Goal: Information Seeking & Learning: Learn about a topic

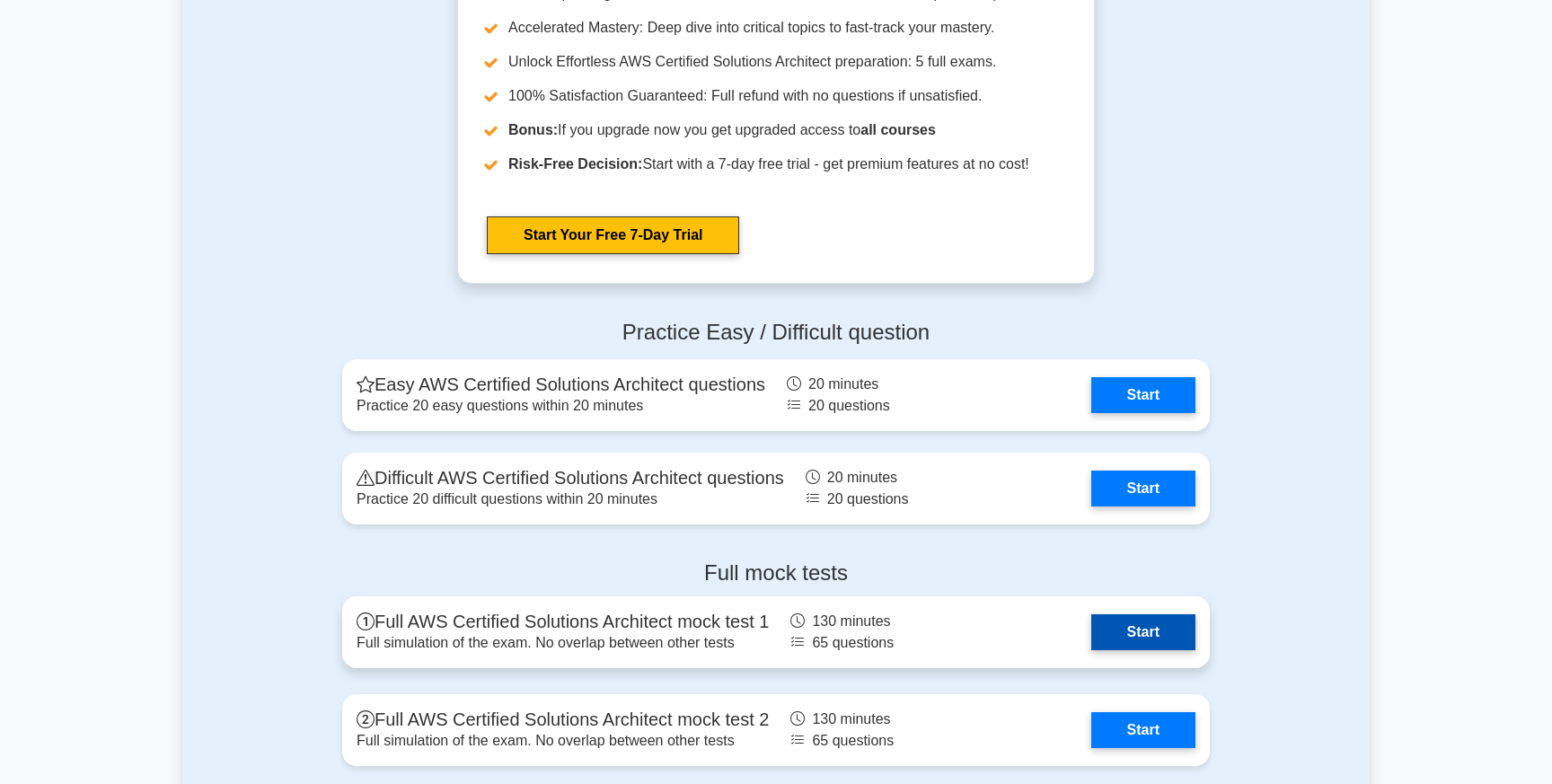
scroll to position [3629, 0]
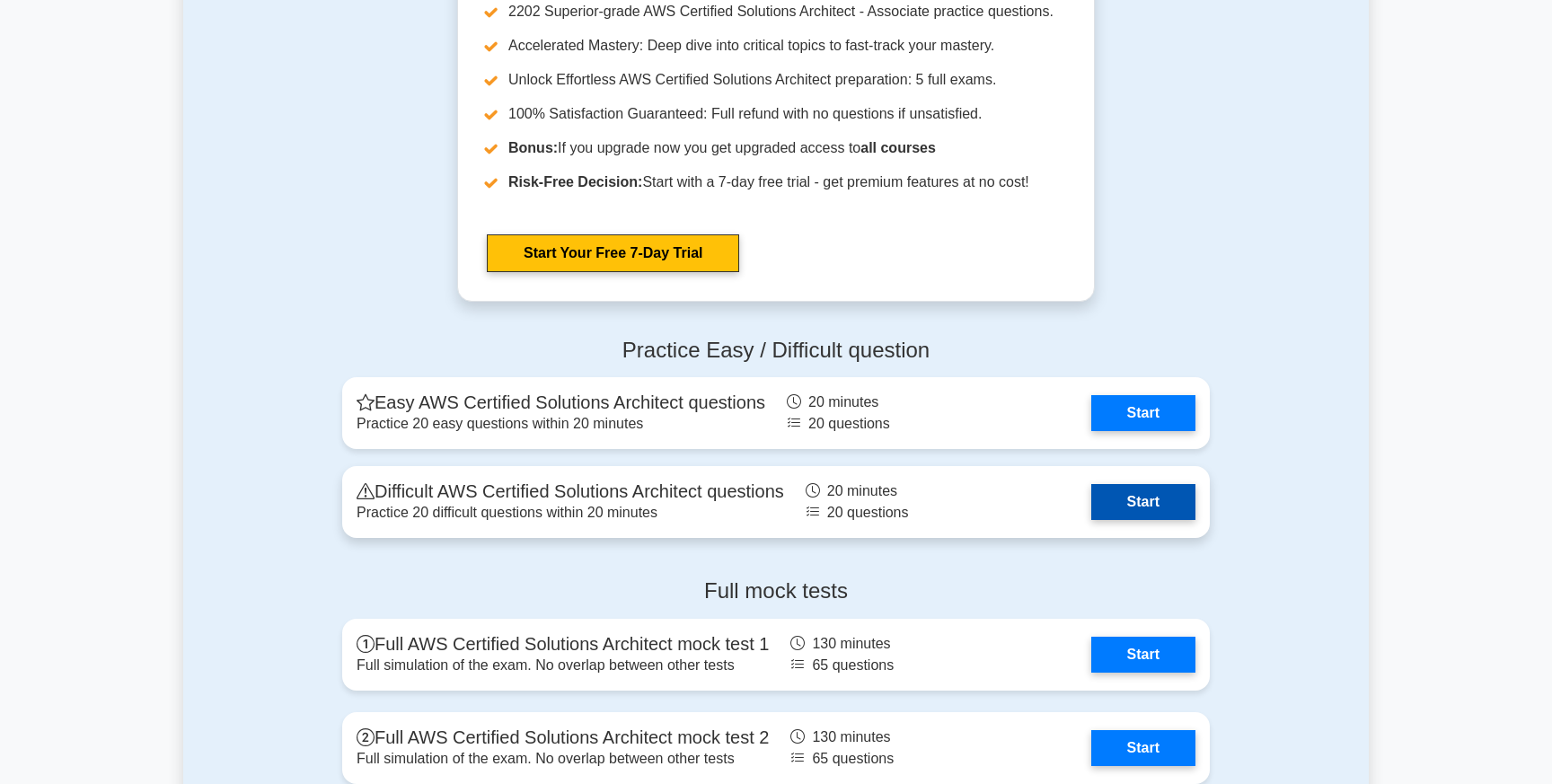
click at [1112, 516] on link "Start" at bounding box center [1143, 502] width 104 height 36
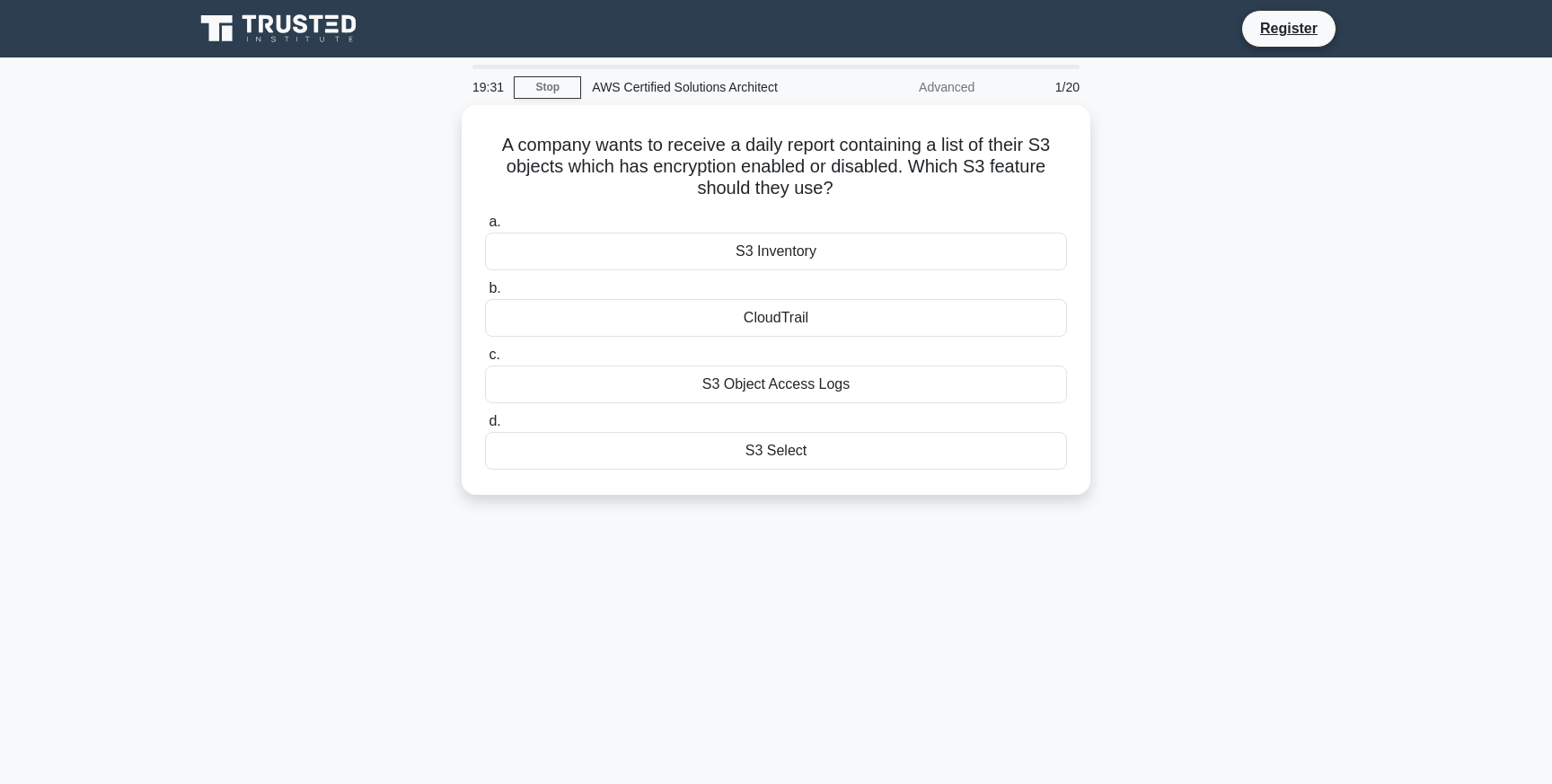
click at [872, 517] on div "19:31 Stop AWS Certified Solutions Architect Advanced 1/20 A company wants to r…" at bounding box center [776, 513] width 1186 height 898
click at [648, 604] on div "19:23 Stop AWS Certified Solutions Architect Advanced 1/20 A company wants to r…" at bounding box center [776, 513] width 1186 height 898
click at [738, 462] on div "S3 Select" at bounding box center [775, 447] width 582 height 38
click at [485, 423] on input "d. S3 Select" at bounding box center [485, 417] width 0 height 12
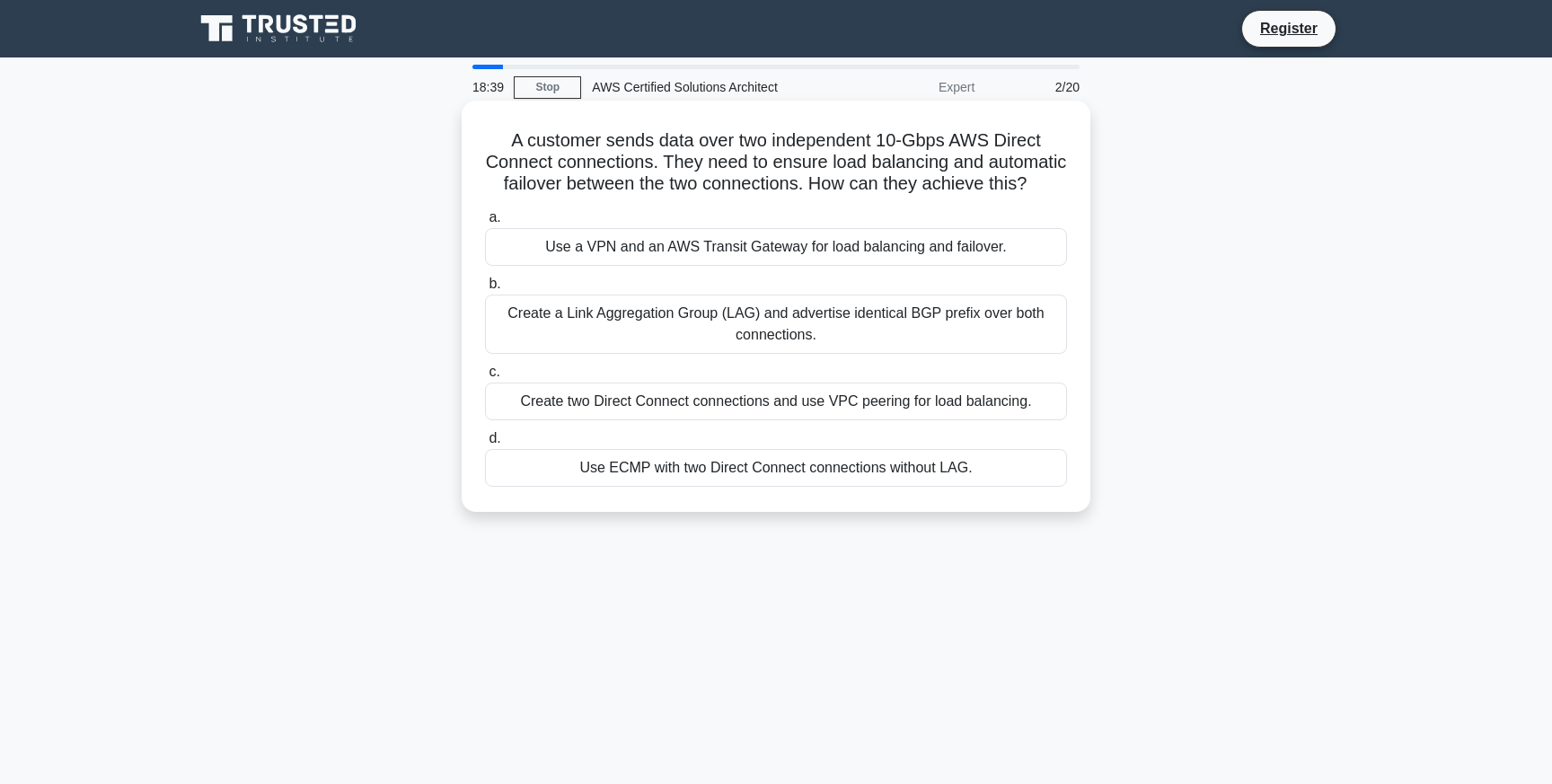
click at [667, 247] on div "Use a VPN and an AWS Transit Gateway for load balancing and failover." at bounding box center [775, 247] width 582 height 38
click at [485, 223] on input "a. Use a VPN and an AWS Transit Gateway for load balancing and failover." at bounding box center [485, 217] width 0 height 12
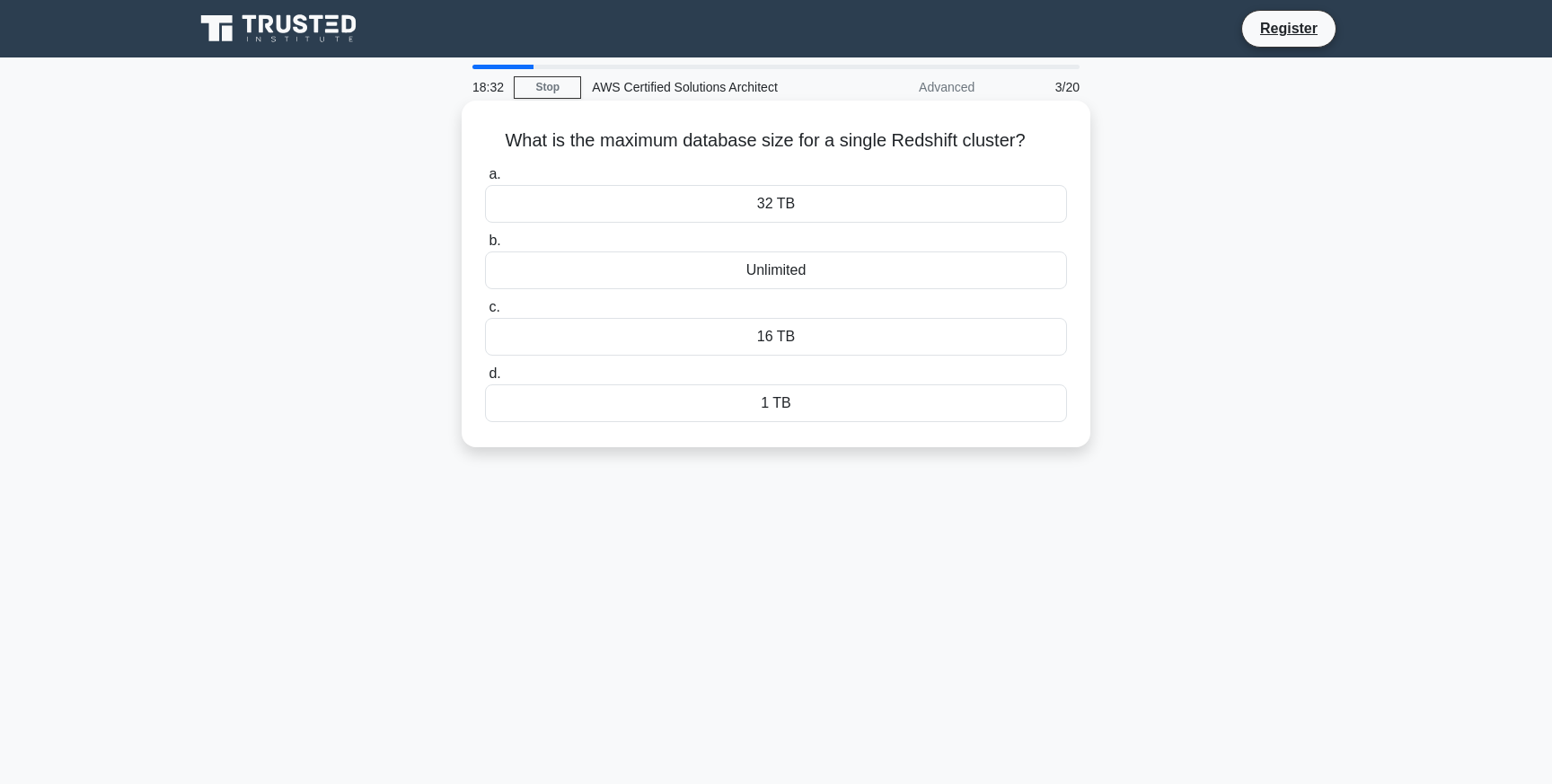
click at [798, 199] on div "32 TB" at bounding box center [775, 204] width 582 height 38
click at [485, 181] on input "a. 32 TB" at bounding box center [485, 175] width 0 height 12
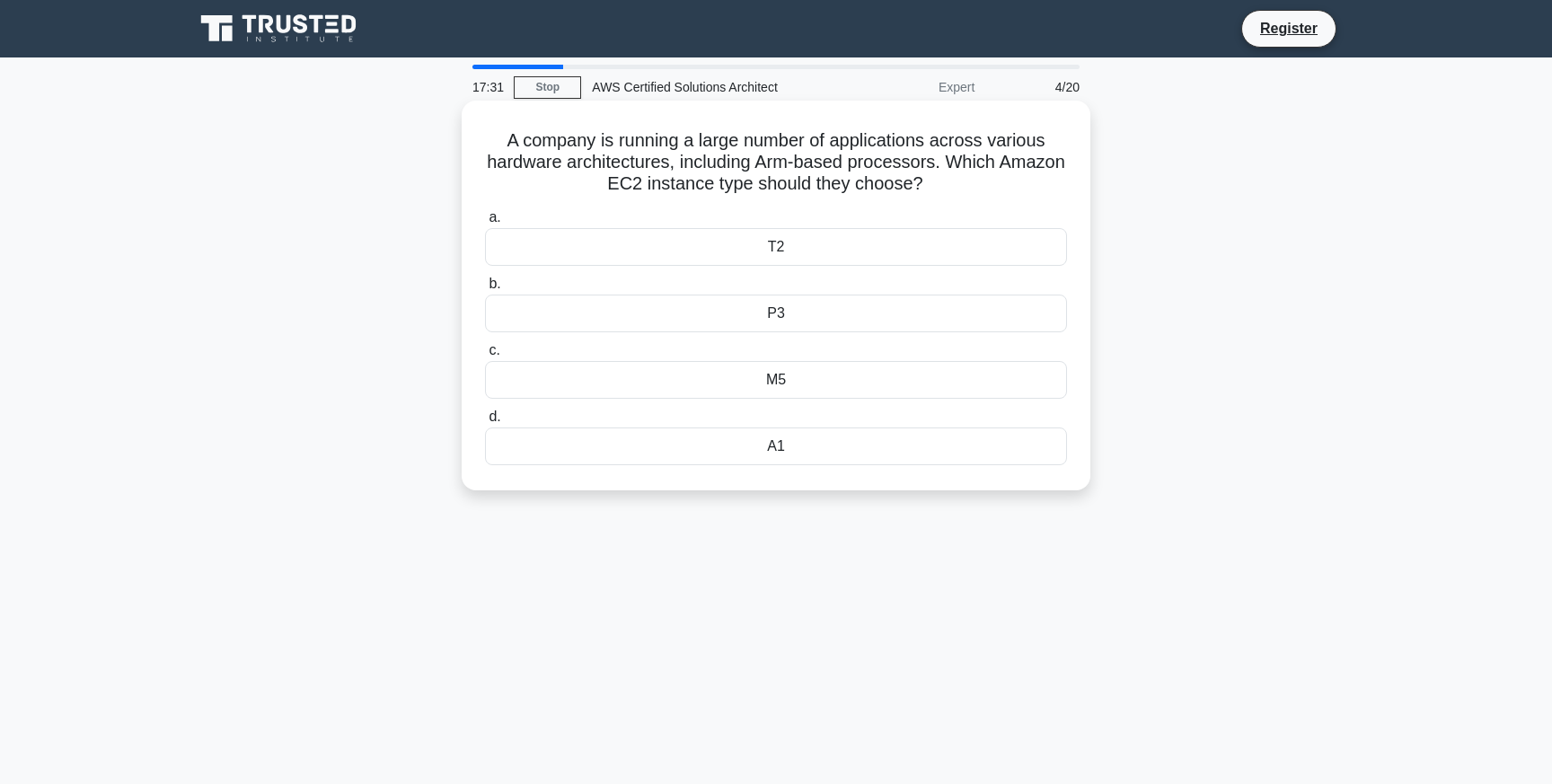
click at [781, 374] on div "M5" at bounding box center [775, 380] width 582 height 38
click at [485, 356] on input "c. M5" at bounding box center [485, 350] width 0 height 12
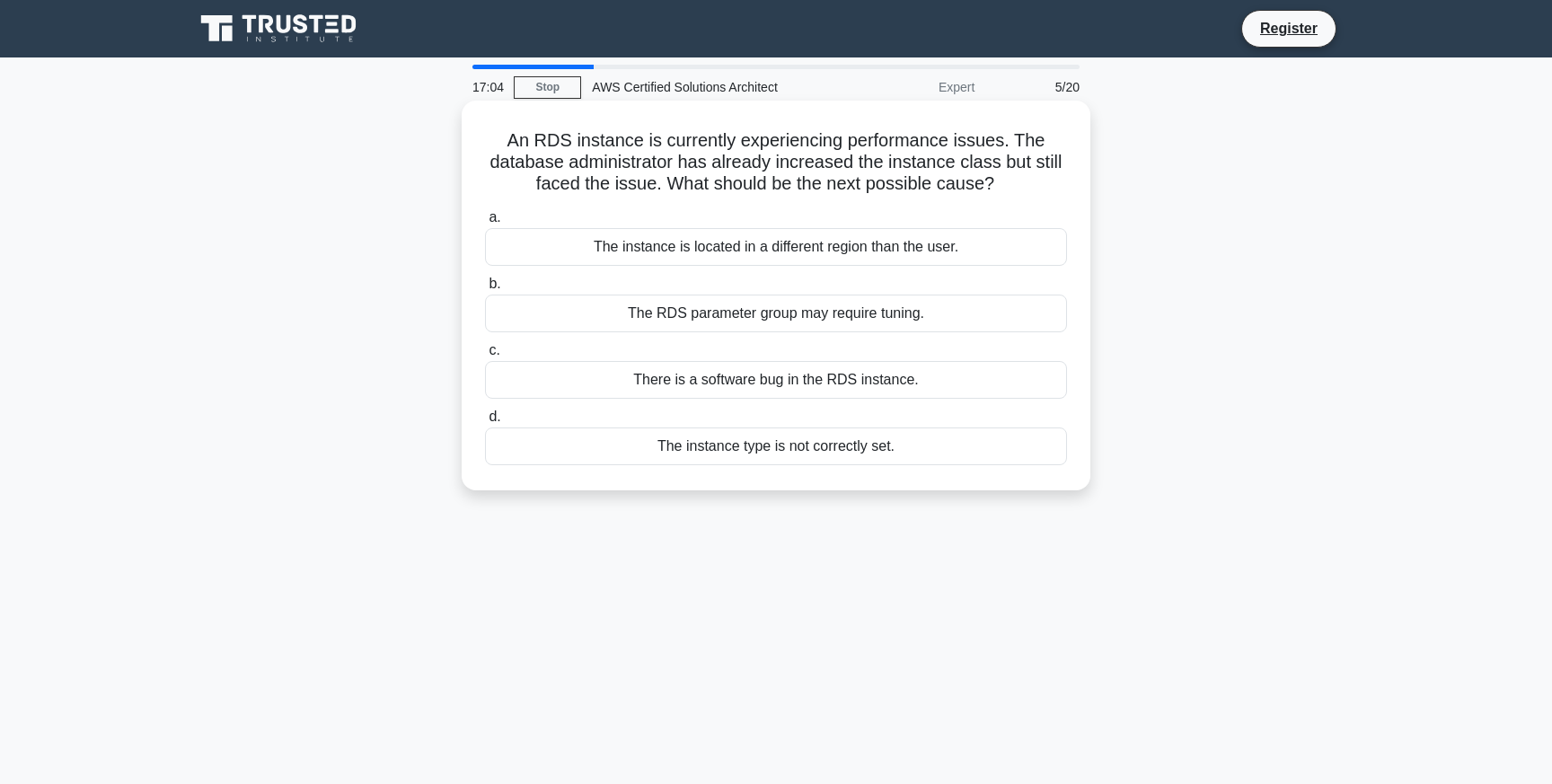
click at [828, 243] on div "The instance is located in a different region than the user." at bounding box center [775, 247] width 582 height 38
click at [485, 223] on input "a. The instance is located in a different region than the user." at bounding box center [485, 217] width 0 height 12
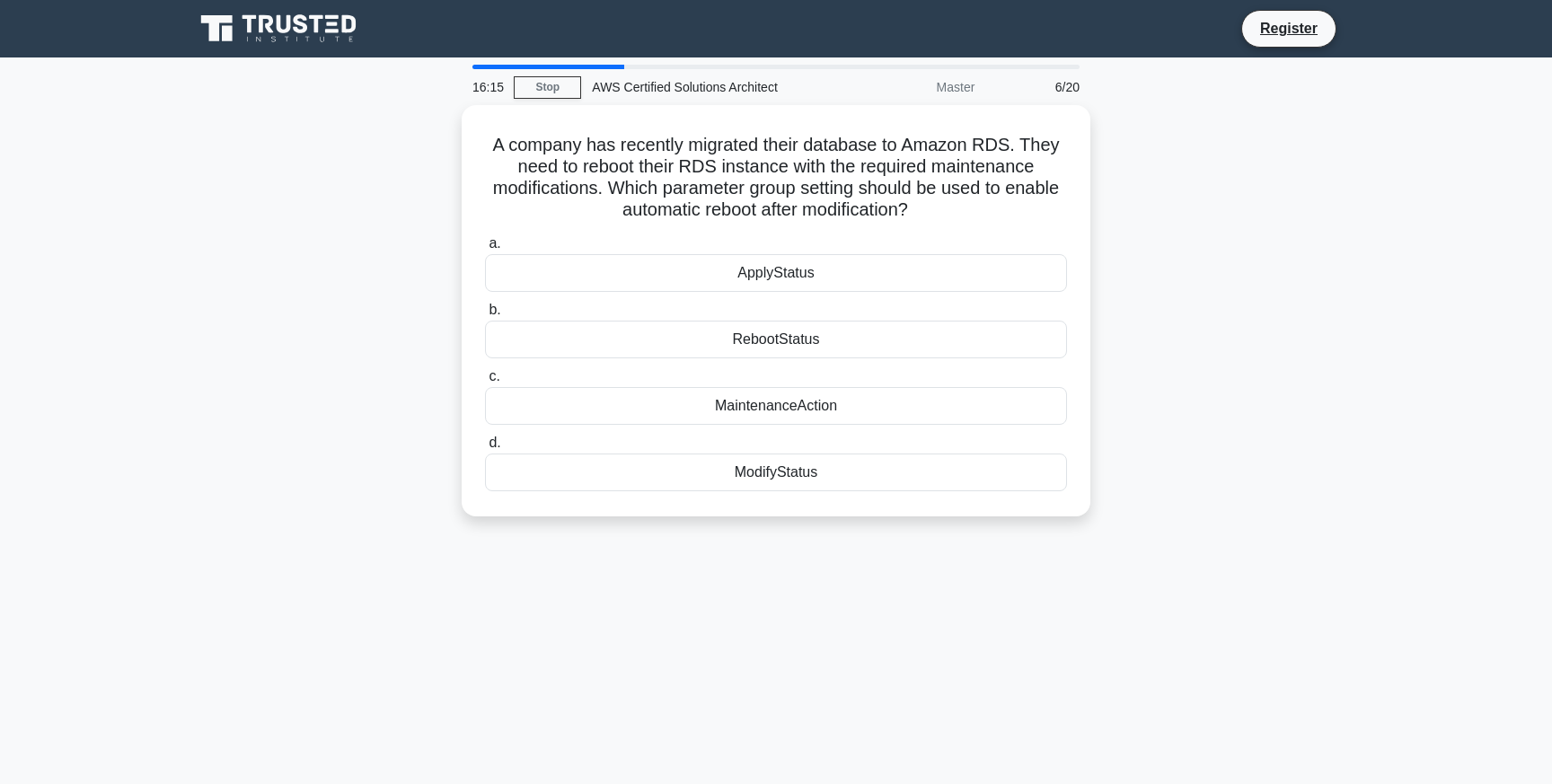
click at [889, 539] on div "16:15 Stop AWS Certified Solutions Architect Master 6/20 A company has recently…" at bounding box center [776, 513] width 1186 height 898
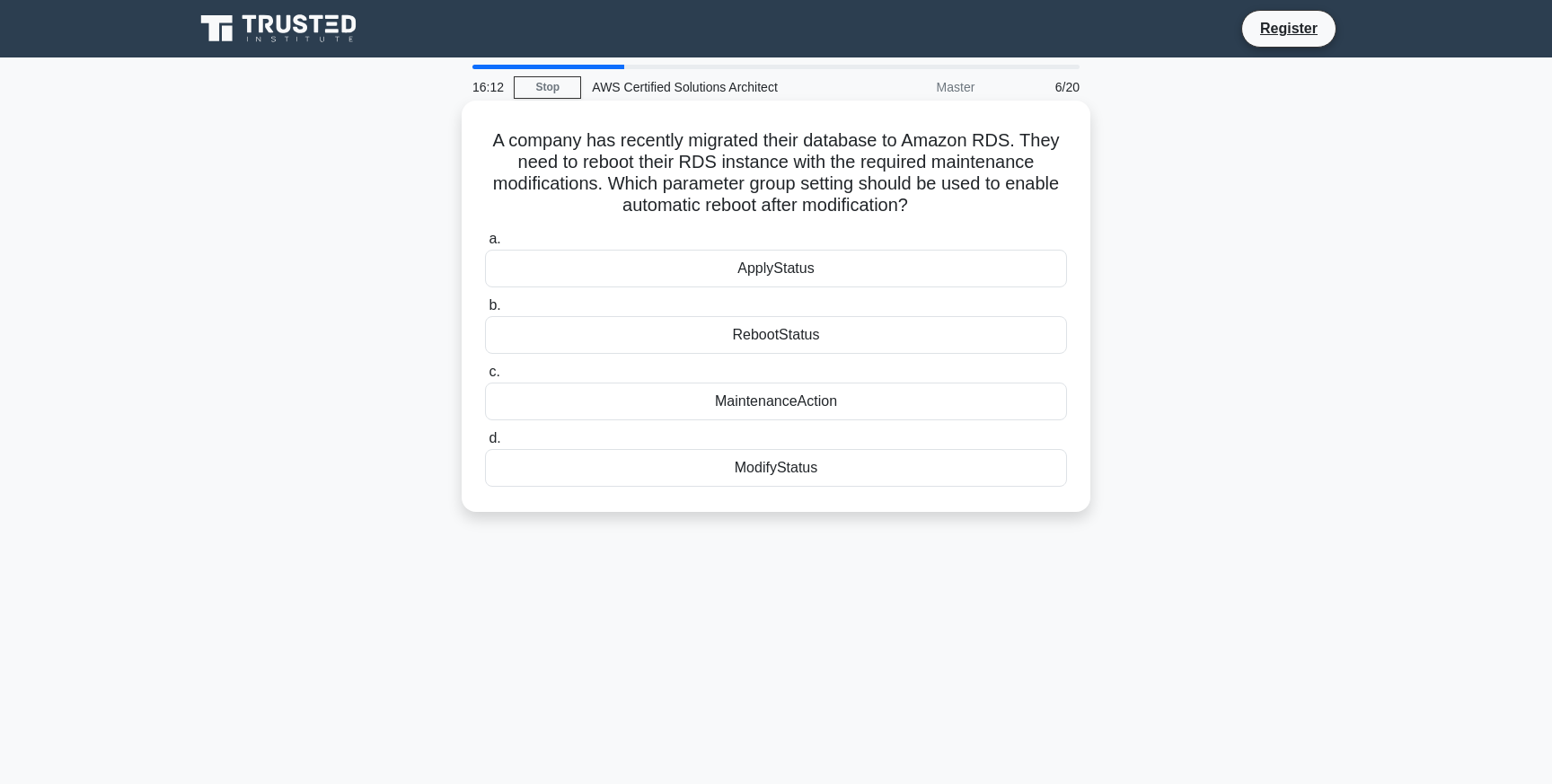
click at [791, 401] on div "MaintenanceAction" at bounding box center [775, 401] width 582 height 38
click at [485, 378] on input "c. MaintenanceAction" at bounding box center [485, 372] width 0 height 12
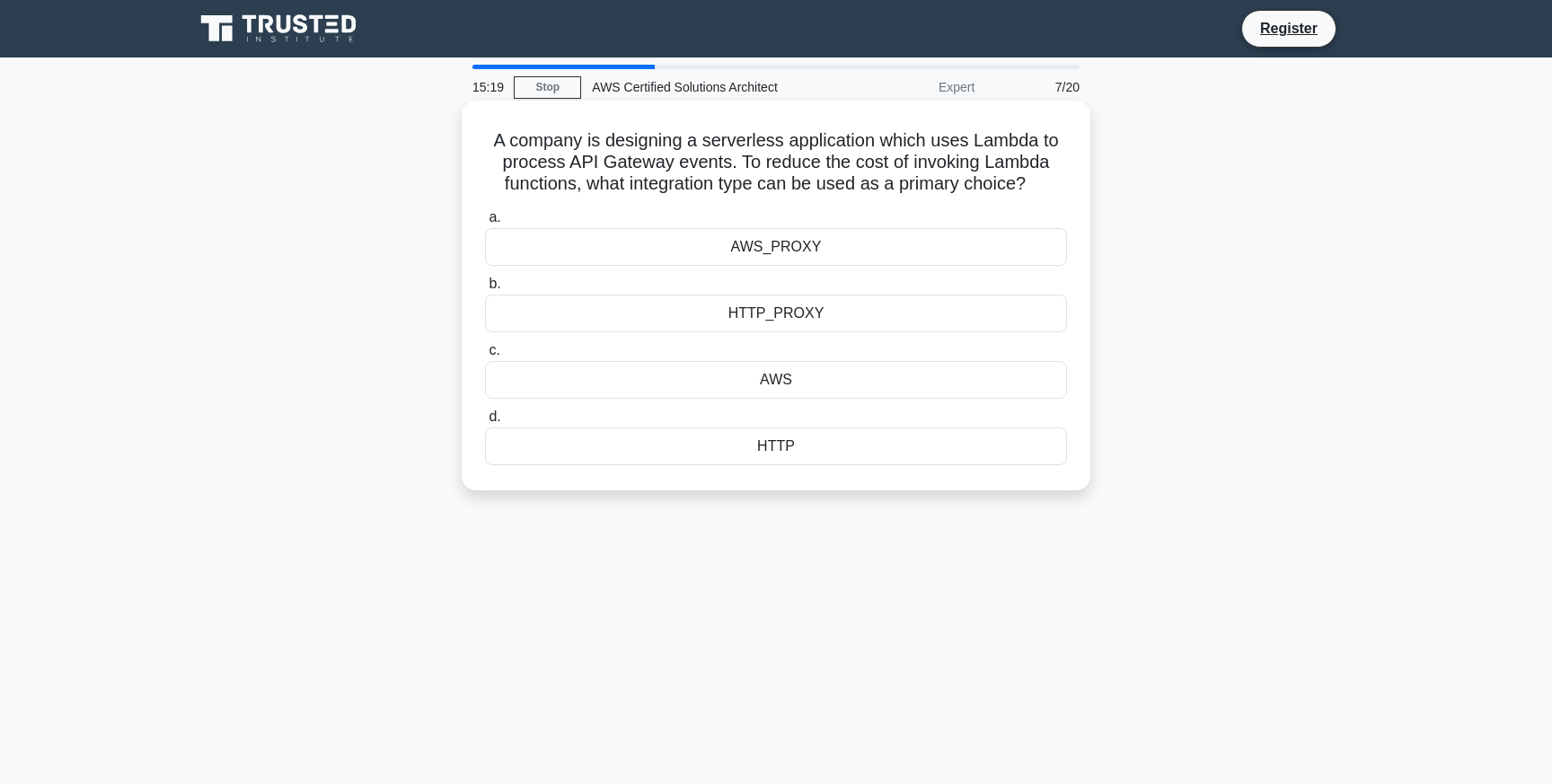
click at [789, 317] on div "HTTP_PROXY" at bounding box center [775, 314] width 582 height 38
click at [485, 290] on input "b. HTTP_PROXY" at bounding box center [485, 284] width 0 height 12
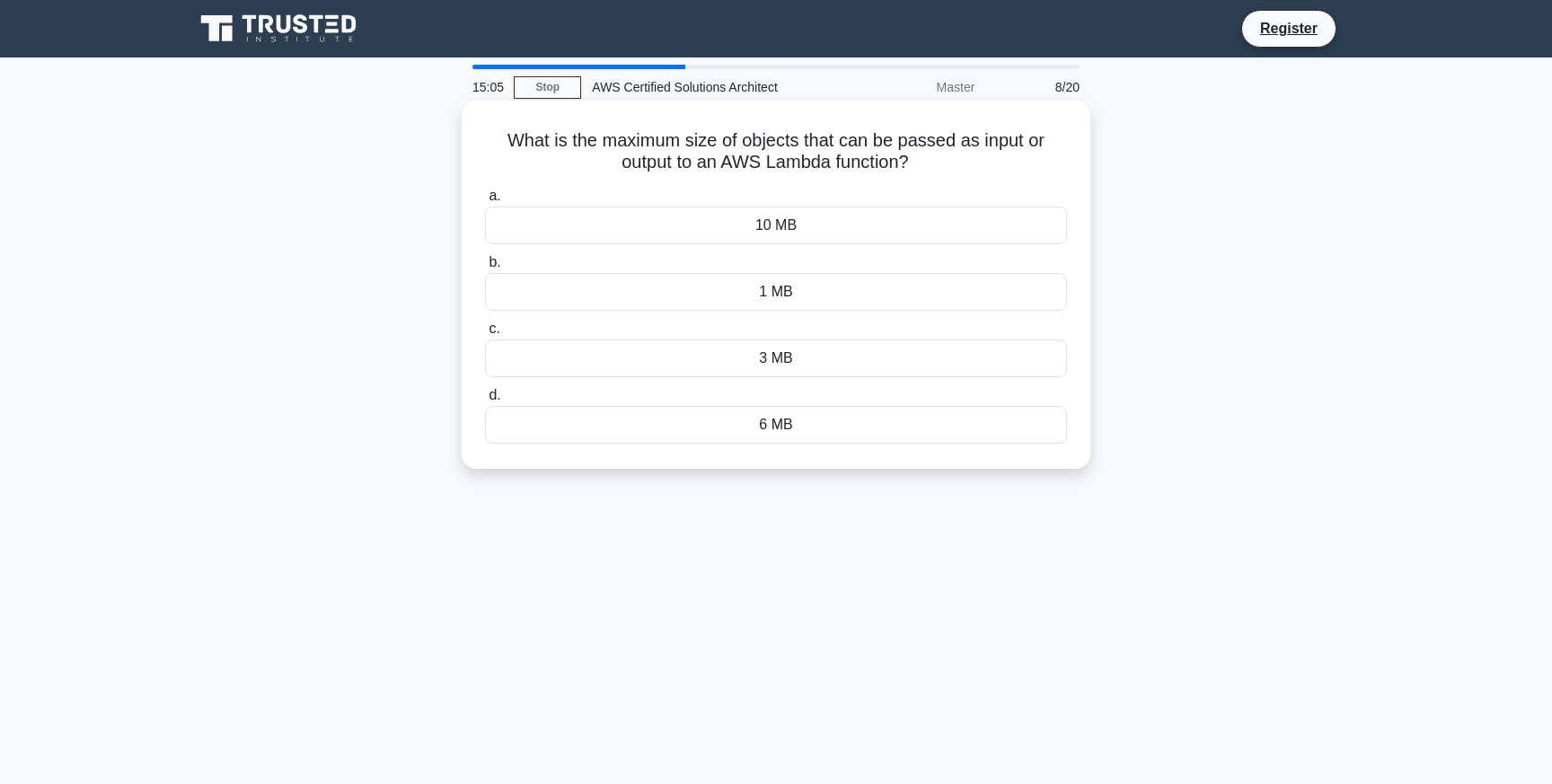
click at [819, 229] on div "10 MB" at bounding box center [775, 225] width 582 height 38
click at [485, 202] on input "a. 10 MB" at bounding box center [485, 196] width 0 height 12
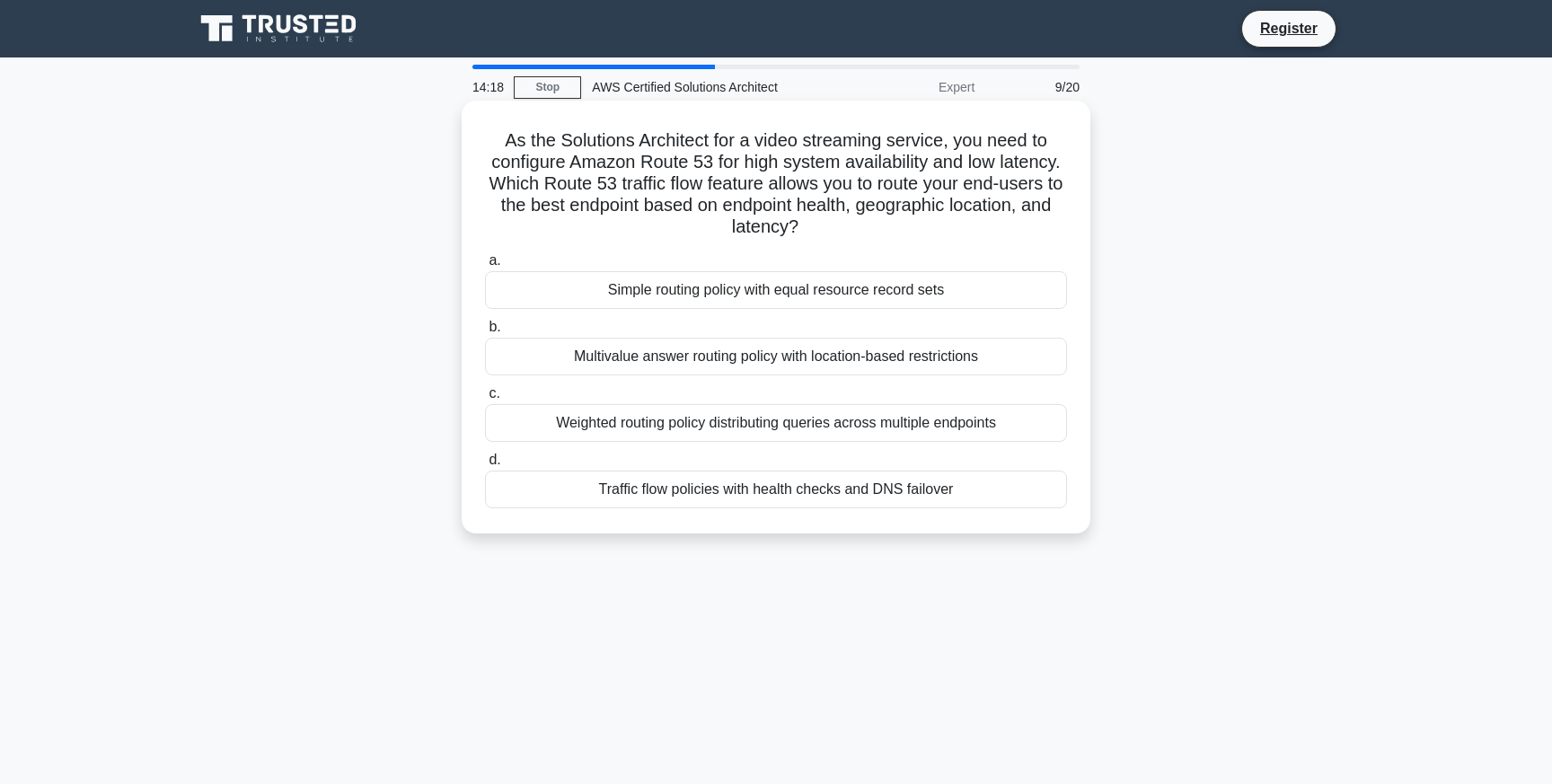
click at [728, 289] on div "Simple routing policy with equal resource record sets" at bounding box center [775, 290] width 582 height 38
click at [485, 267] on input "a. Simple routing policy with equal resource record sets" at bounding box center [485, 260] width 0 height 12
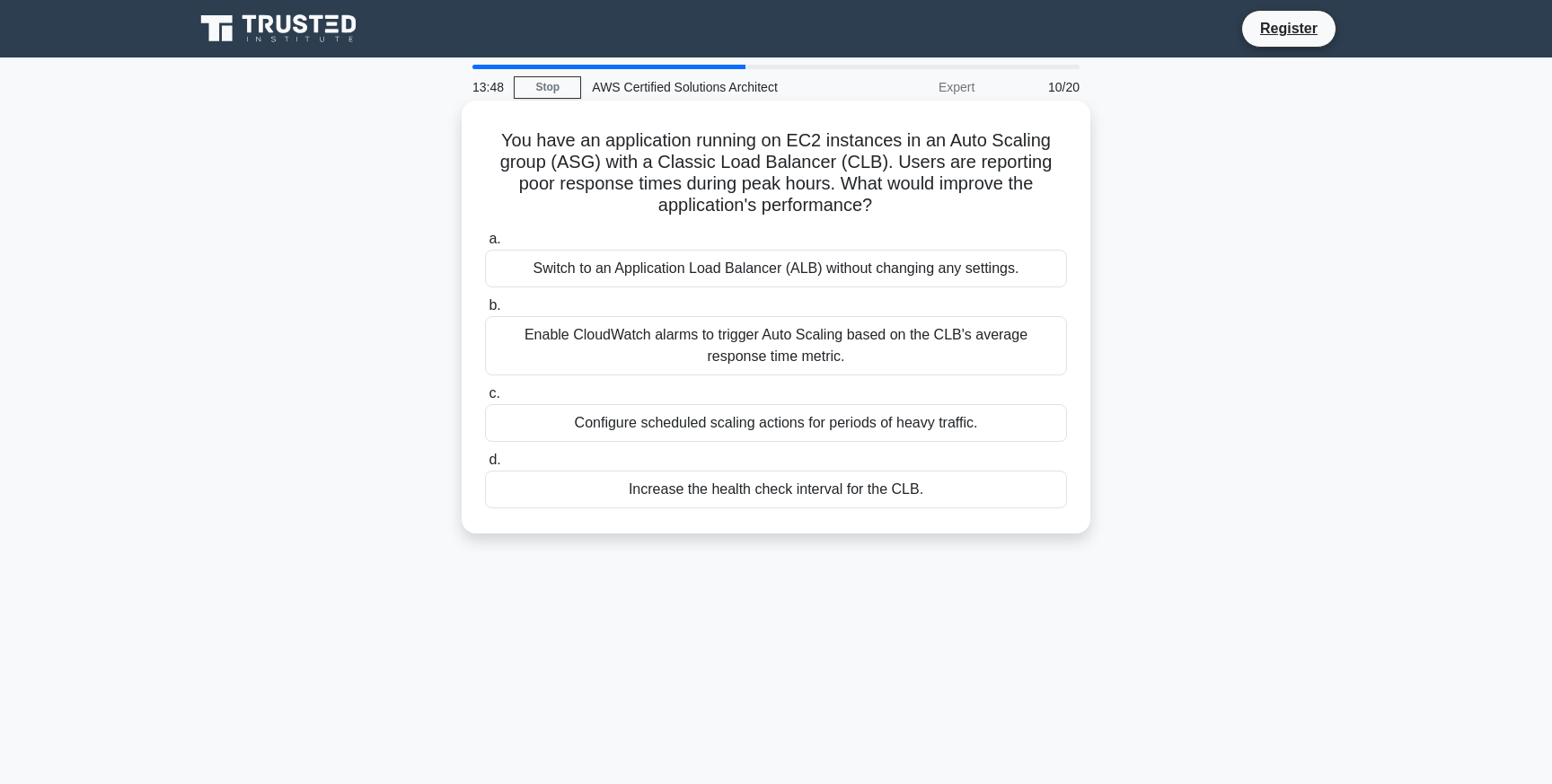
click at [802, 330] on div "Enable CloudWatch alarms to trigger Auto Scaling based on the CLB's average res…" at bounding box center [775, 346] width 582 height 60
click at [485, 312] on input "b. Enable CloudWatch alarms to trigger Auto Scaling based on the CLB's average …" at bounding box center [485, 306] width 0 height 12
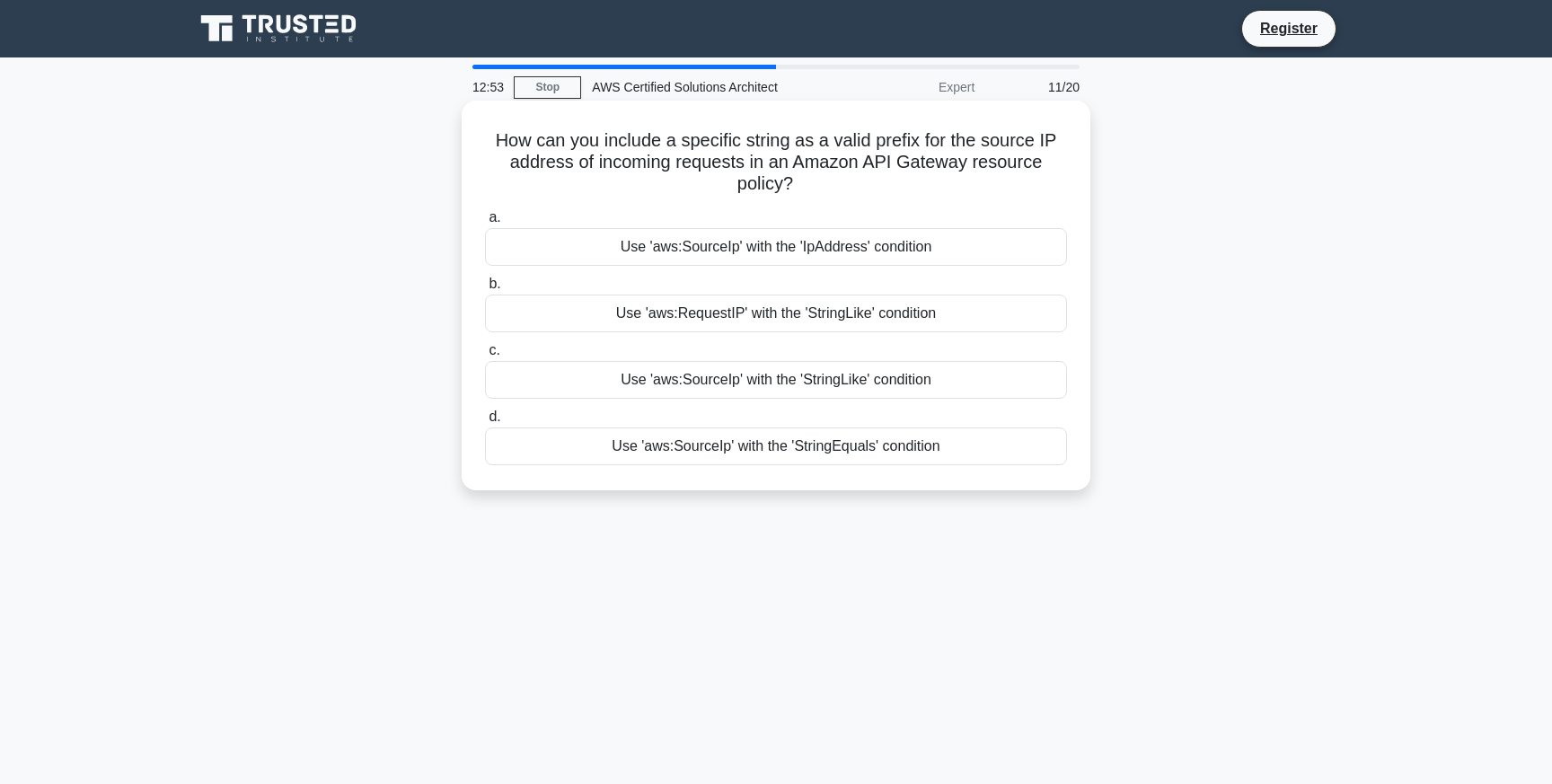
click at [848, 448] on div "Use 'aws:SourceIp' with the 'StringEquals' condition" at bounding box center [775, 447] width 582 height 38
click at [485, 423] on input "d. Use 'aws:SourceIp' with the 'StringEquals' condition" at bounding box center [485, 417] width 0 height 12
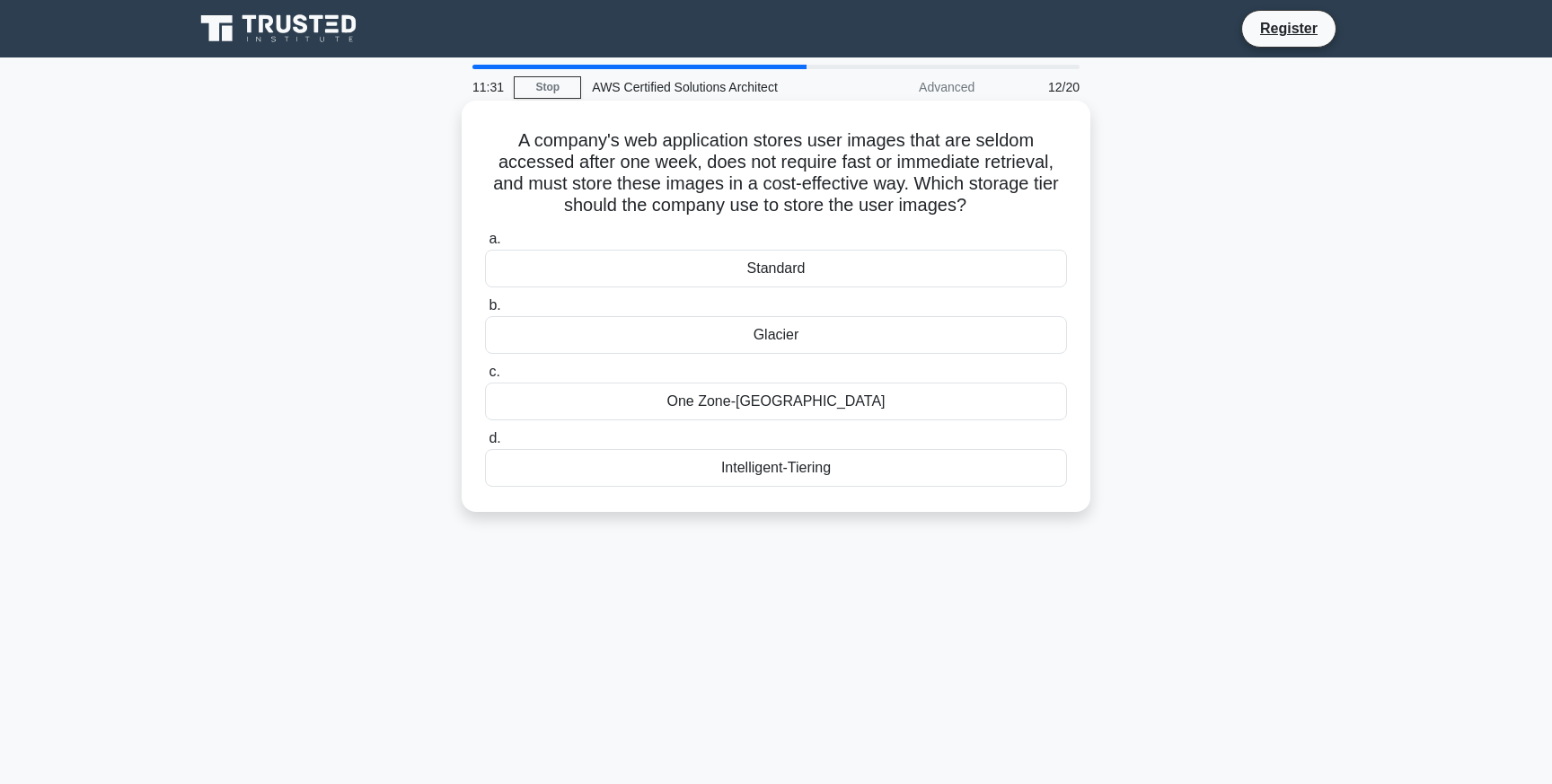
click at [799, 269] on div "Standard" at bounding box center [775, 269] width 582 height 38
click at [485, 245] on input "a. Standard" at bounding box center [485, 239] width 0 height 12
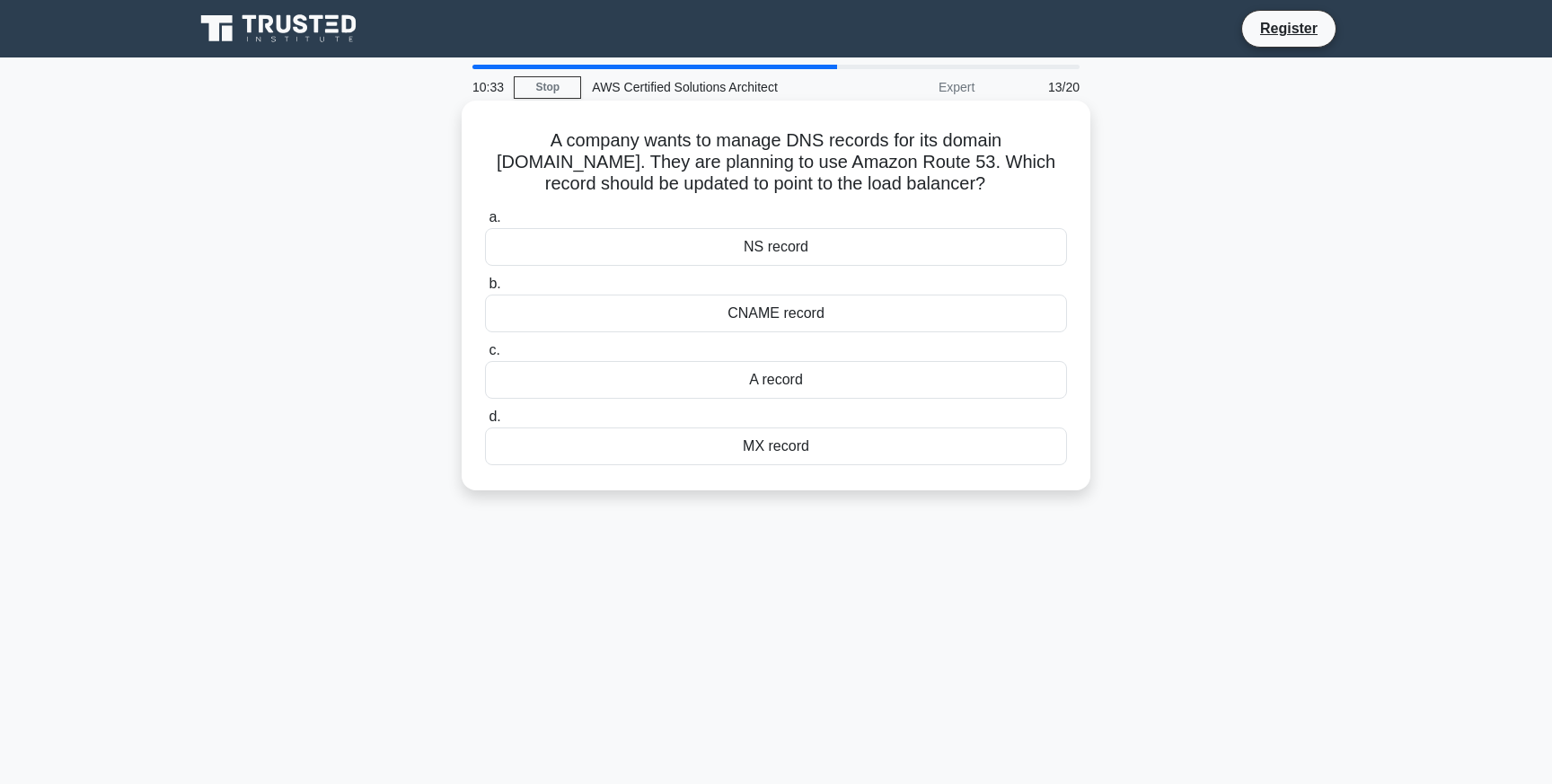
click at [819, 307] on div "CNAME record" at bounding box center [775, 314] width 582 height 38
click at [485, 290] on input "b. CNAME record" at bounding box center [485, 284] width 0 height 12
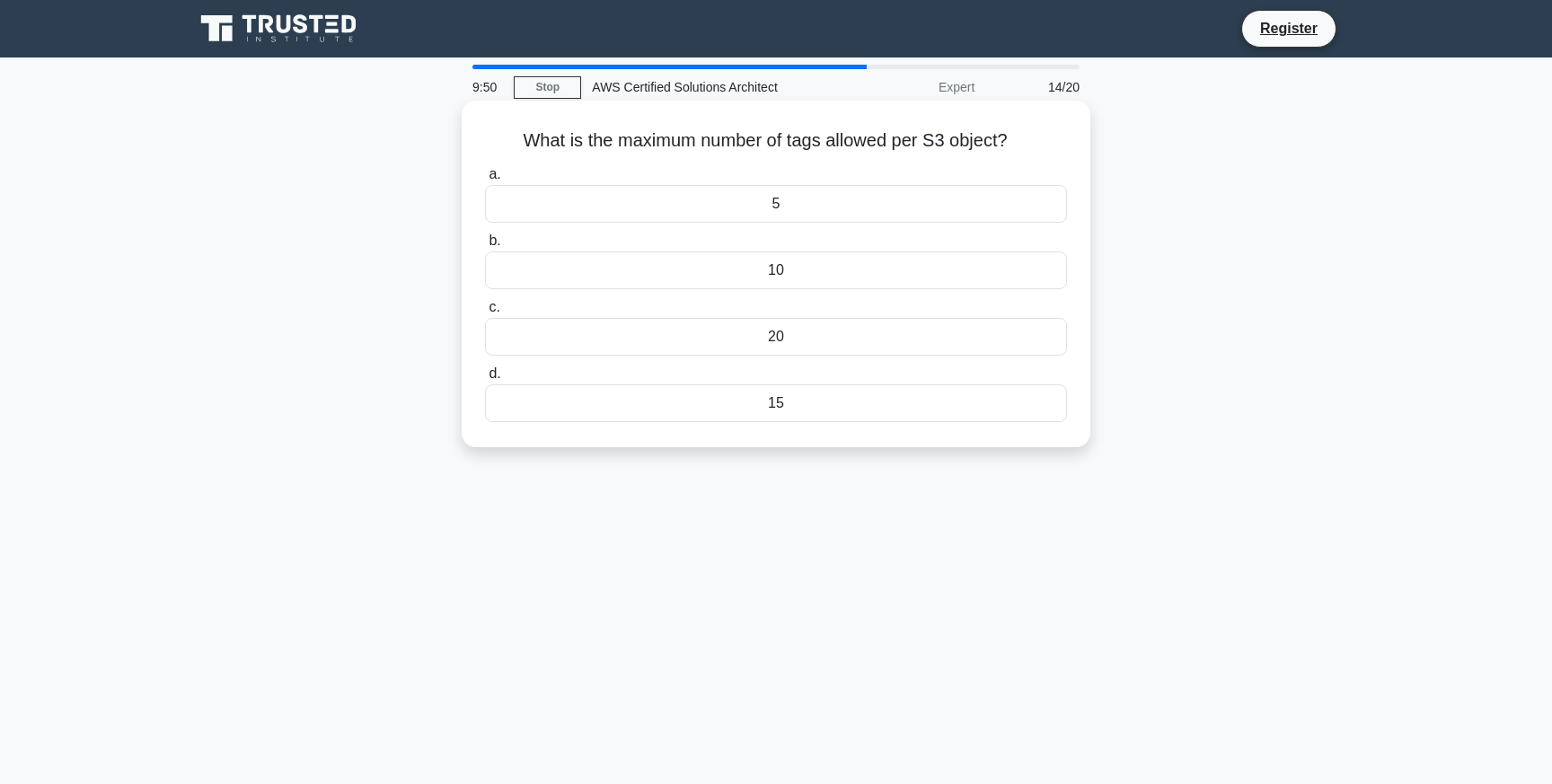
click at [803, 213] on div "5" at bounding box center [775, 204] width 582 height 38
click at [485, 181] on input "a. 5" at bounding box center [485, 175] width 0 height 12
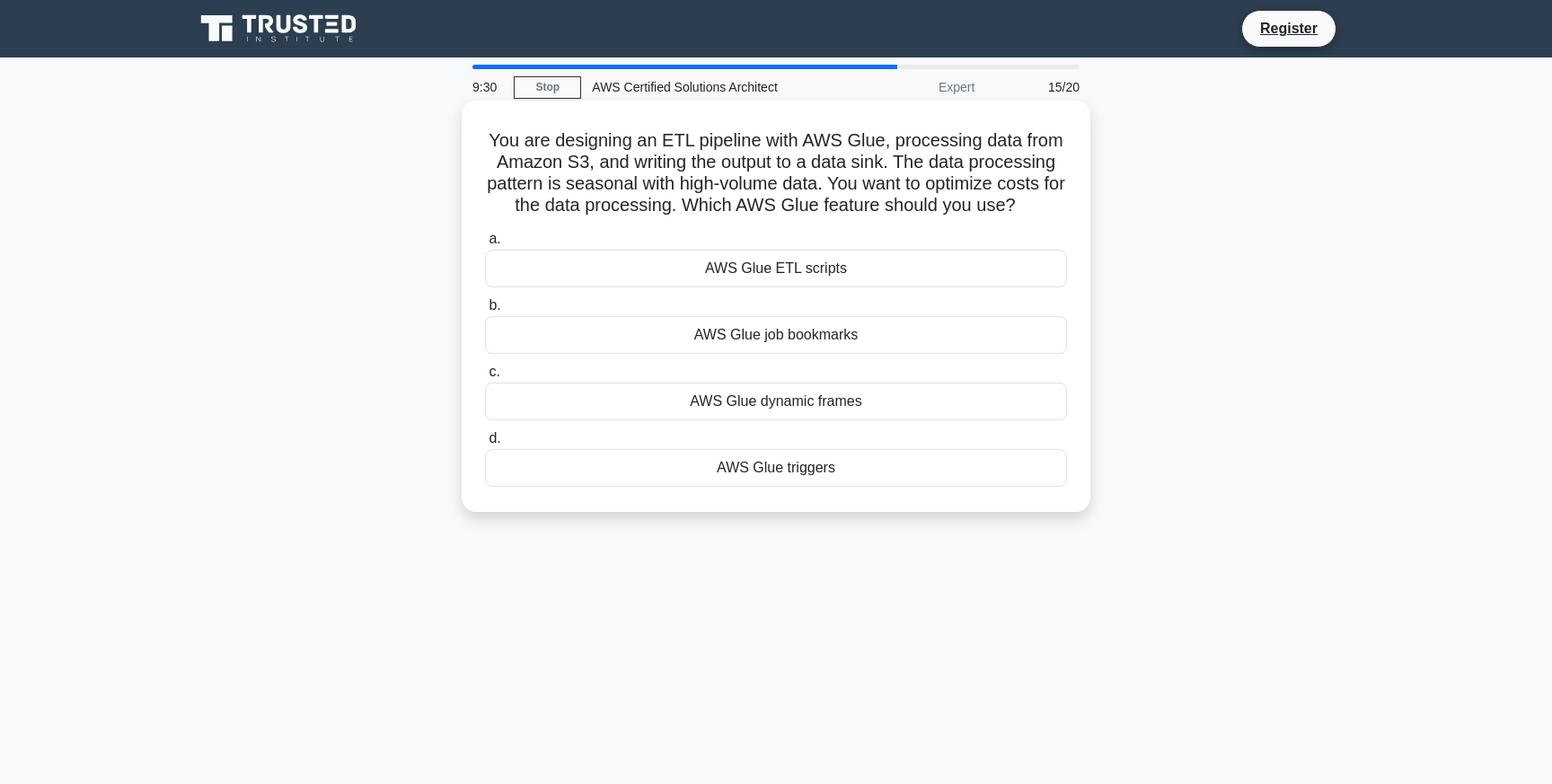
click at [825, 279] on div "AWS Glue ETL scripts" at bounding box center [775, 269] width 582 height 38
click at [485, 245] on input "a. AWS Glue ETL scripts" at bounding box center [485, 239] width 0 height 12
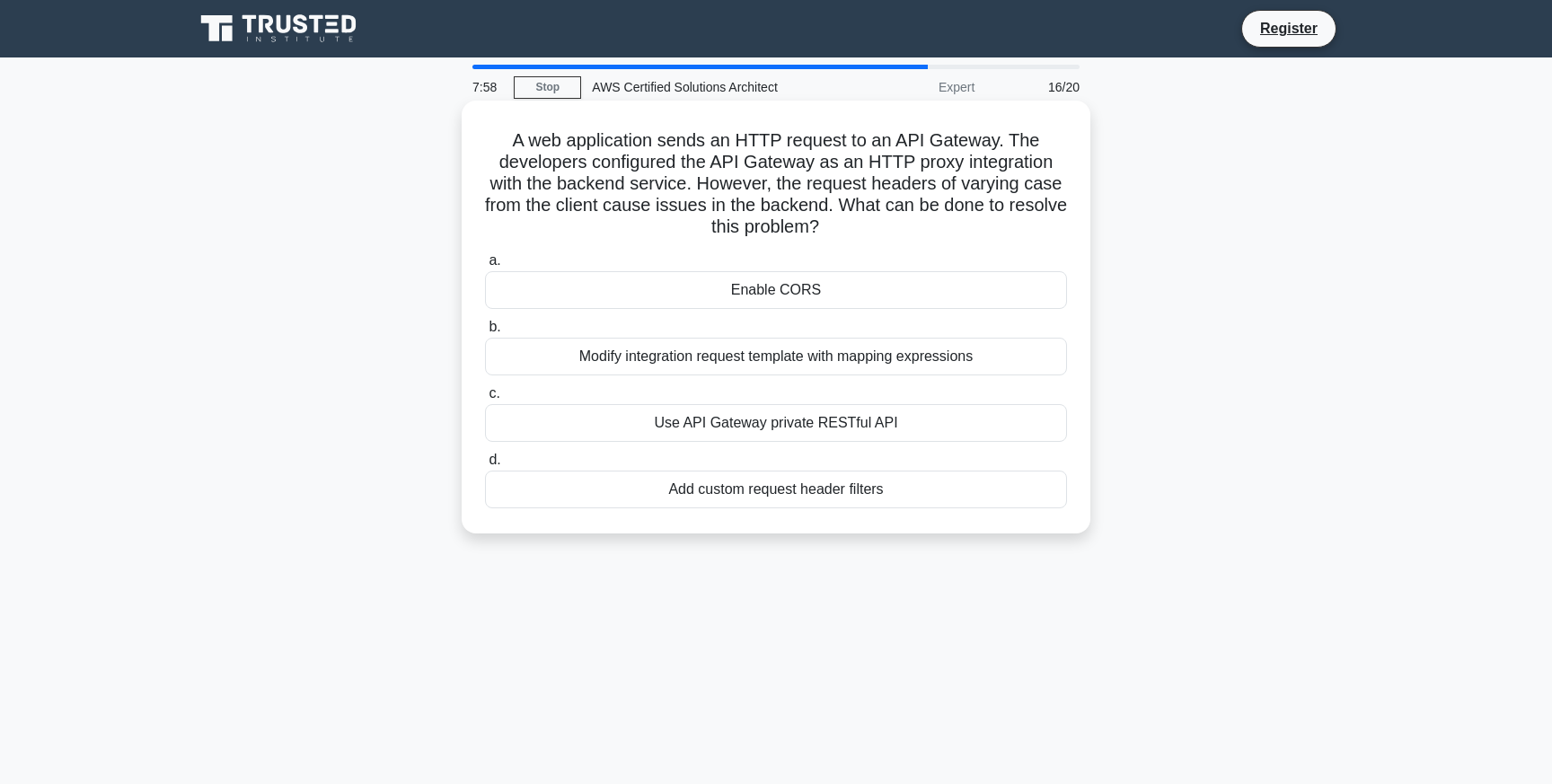
click at [816, 487] on div "Add custom request header filters" at bounding box center [775, 489] width 582 height 38
click at [485, 466] on input "d. Add custom request header filters" at bounding box center [485, 459] width 0 height 12
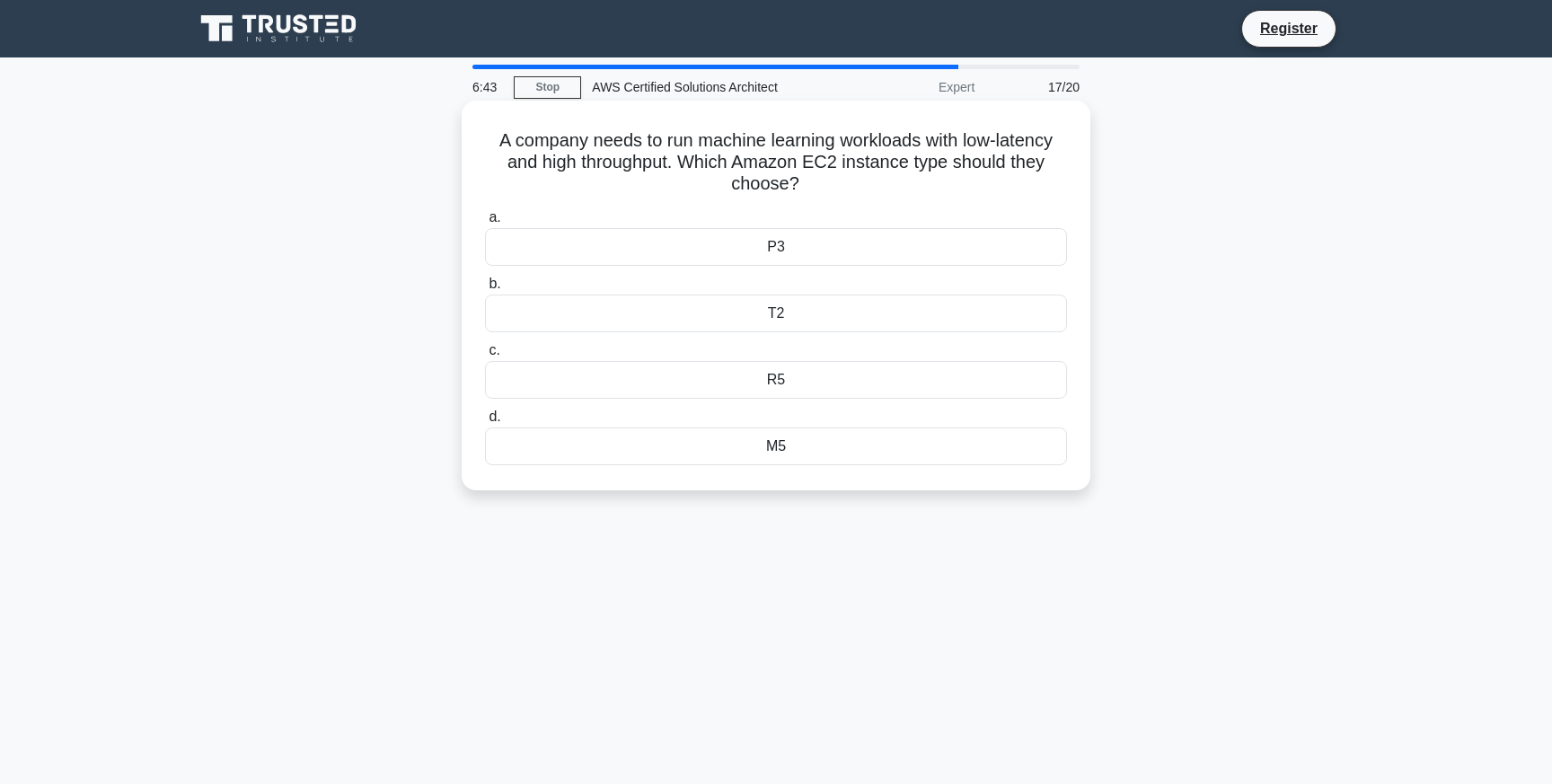
click at [788, 252] on div "P3" at bounding box center [775, 247] width 582 height 38
click at [485, 223] on input "a. P3" at bounding box center [485, 217] width 0 height 12
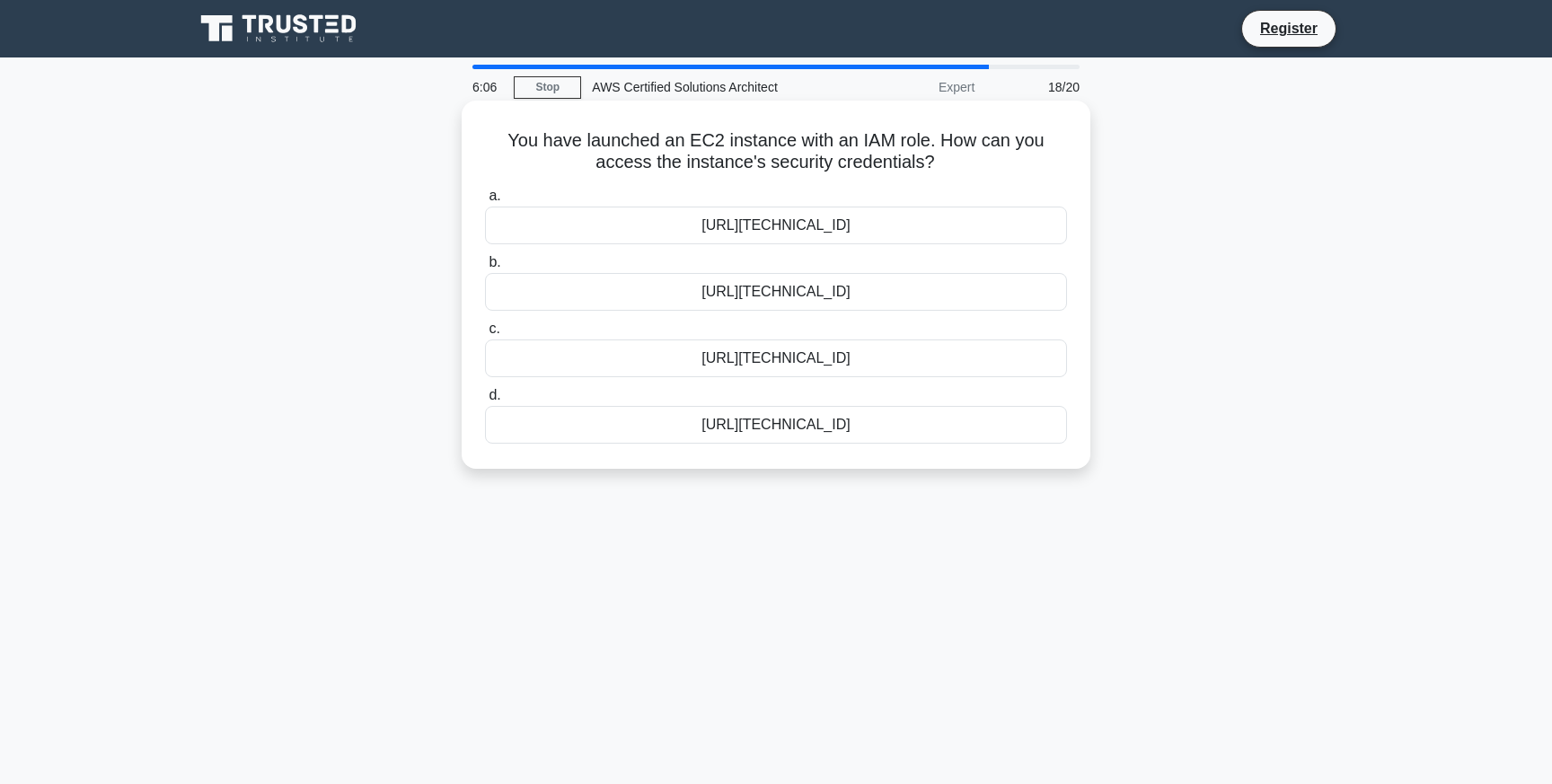
click at [879, 281] on div "http://169.254.169.254/latest/user-data/iam/security-credentials/role-name" at bounding box center [775, 292] width 582 height 38
click at [485, 269] on input "b. http://169.254.169.254/latest/user-data/iam/security-credentials/role-name" at bounding box center [485, 262] width 0 height 12
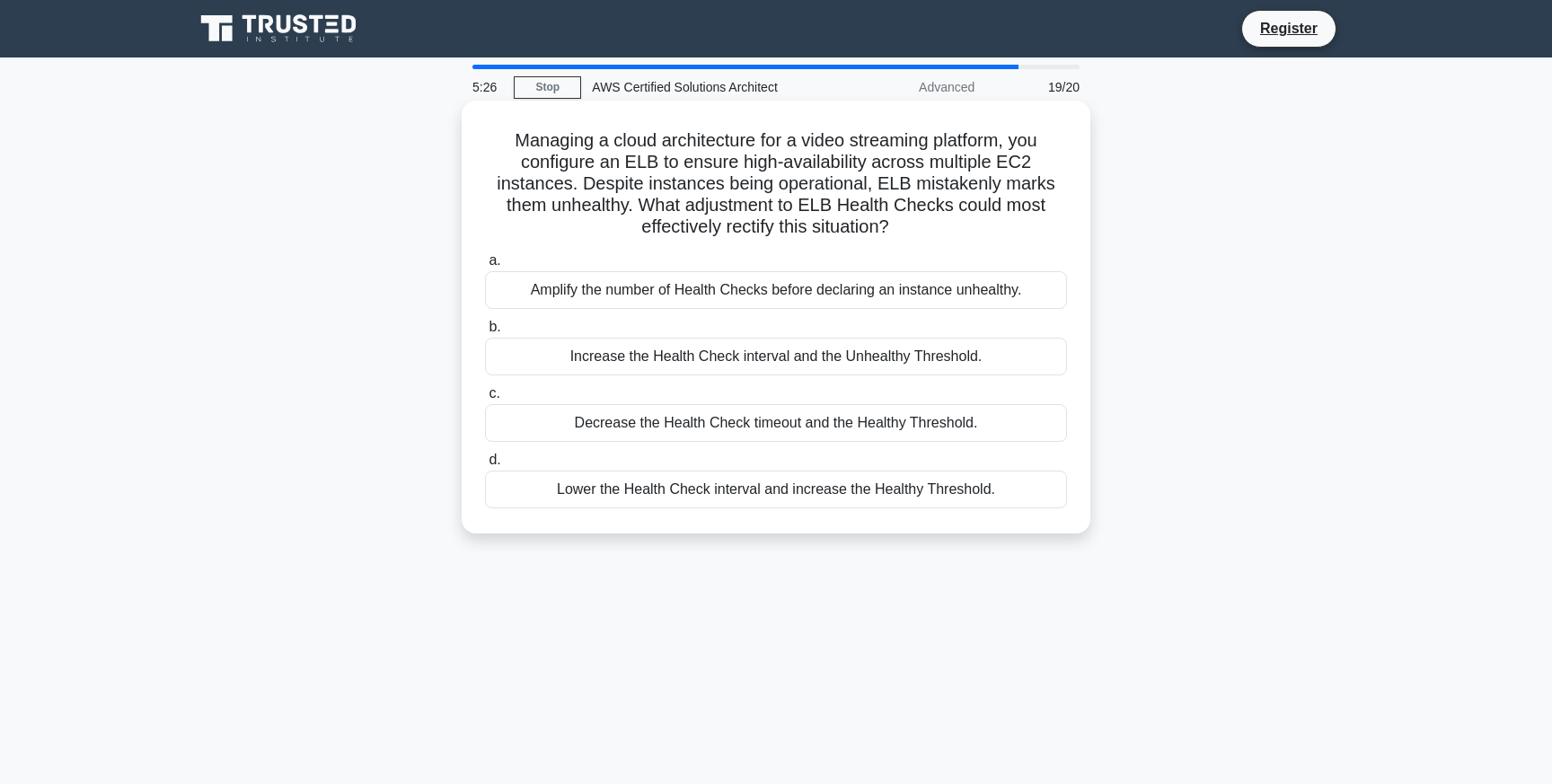
click at [695, 362] on div "Increase the Health Check interval and the Unhealthy Threshold." at bounding box center [775, 356] width 582 height 38
click at [485, 333] on input "b. Increase the Health Check interval and the Unhealthy Threshold." at bounding box center [485, 327] width 0 height 12
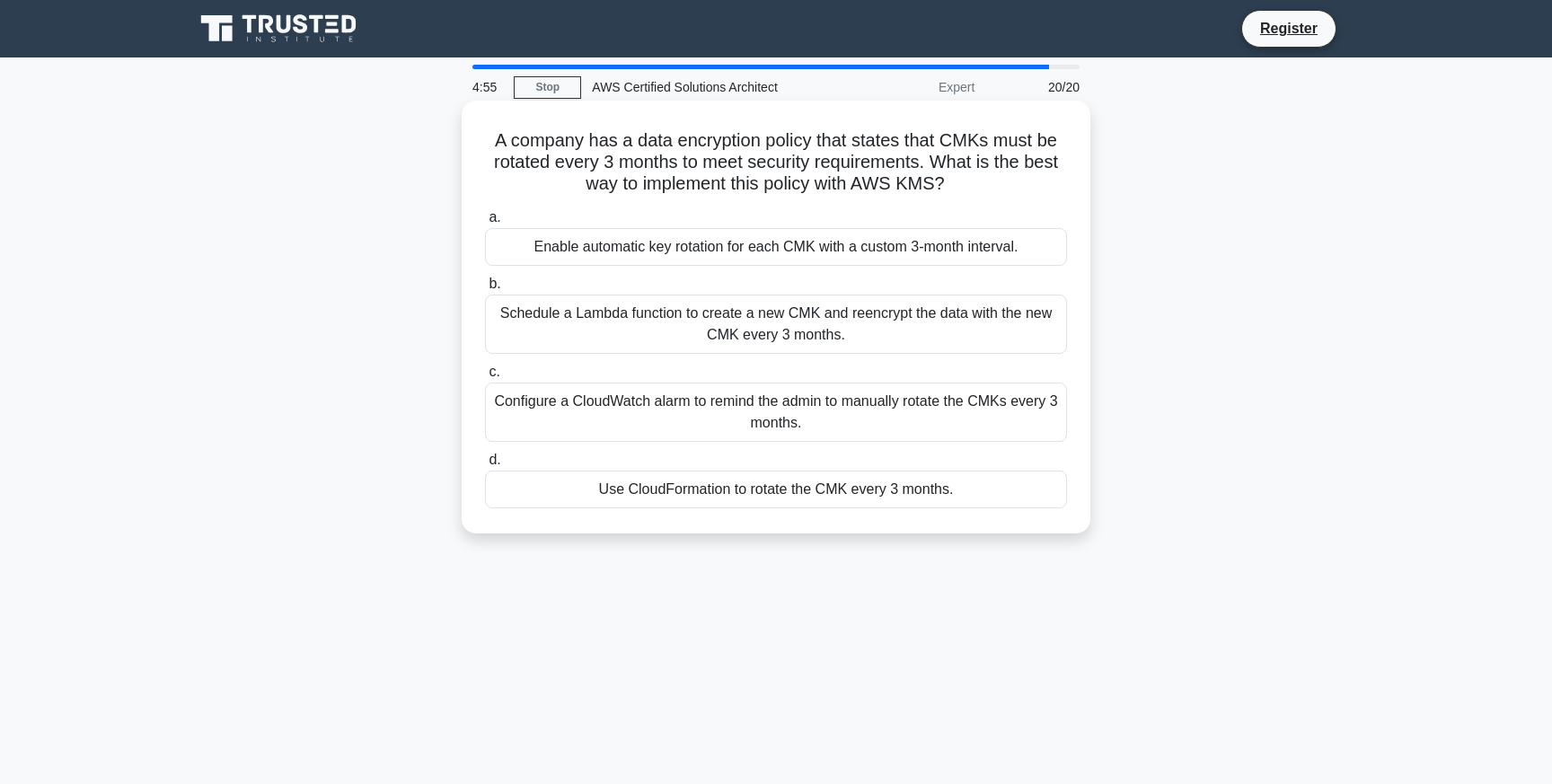
click at [799, 333] on div "Schedule a Lambda function to create a new CMK and reencrypt the data with the …" at bounding box center [775, 325] width 582 height 60
click at [485, 290] on input "b. Schedule a Lambda function to create a new CMK and reencrypt the data with t…" at bounding box center [485, 284] width 0 height 12
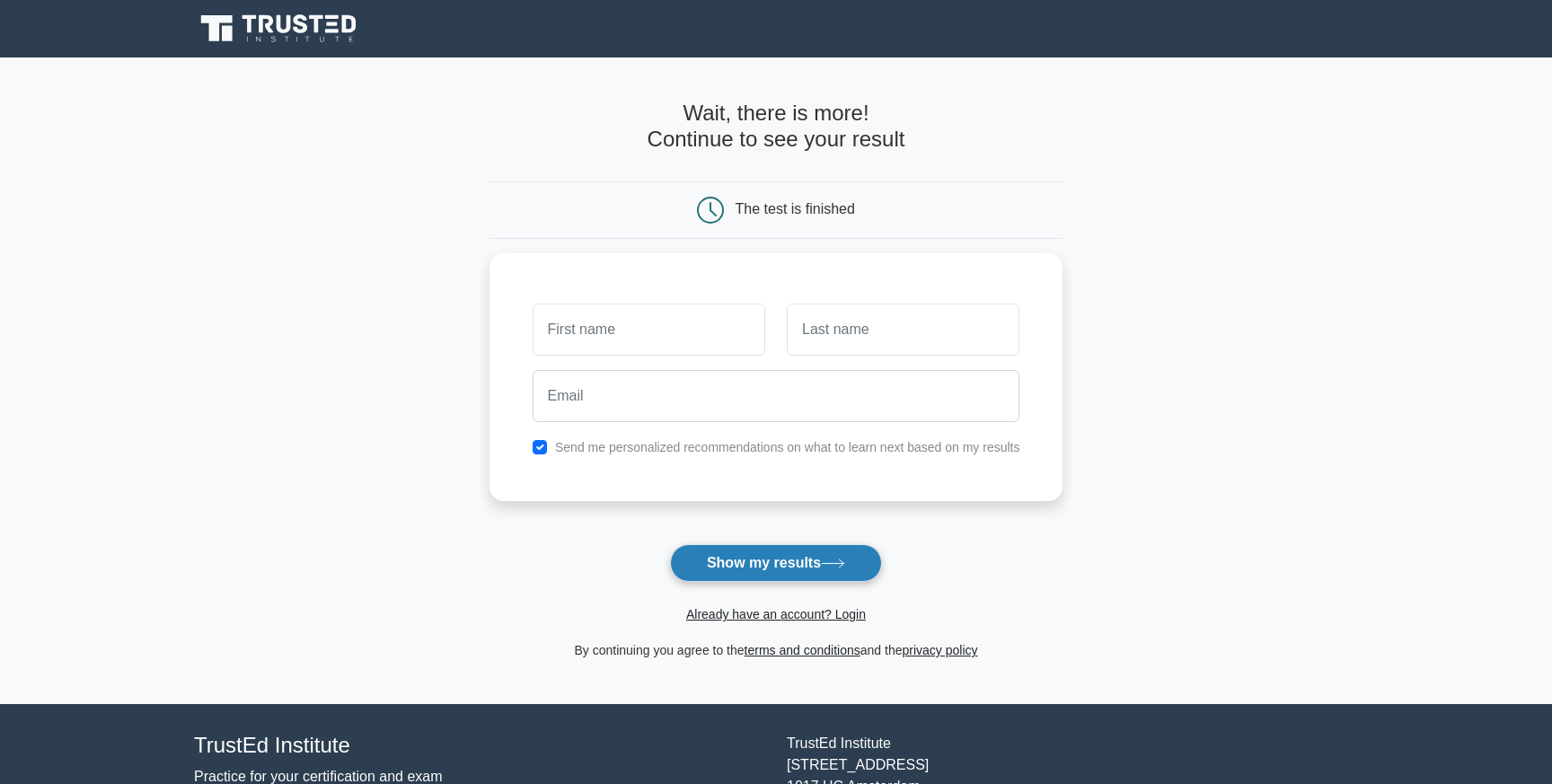
click at [788, 562] on button "Show my results" at bounding box center [776, 563] width 212 height 38
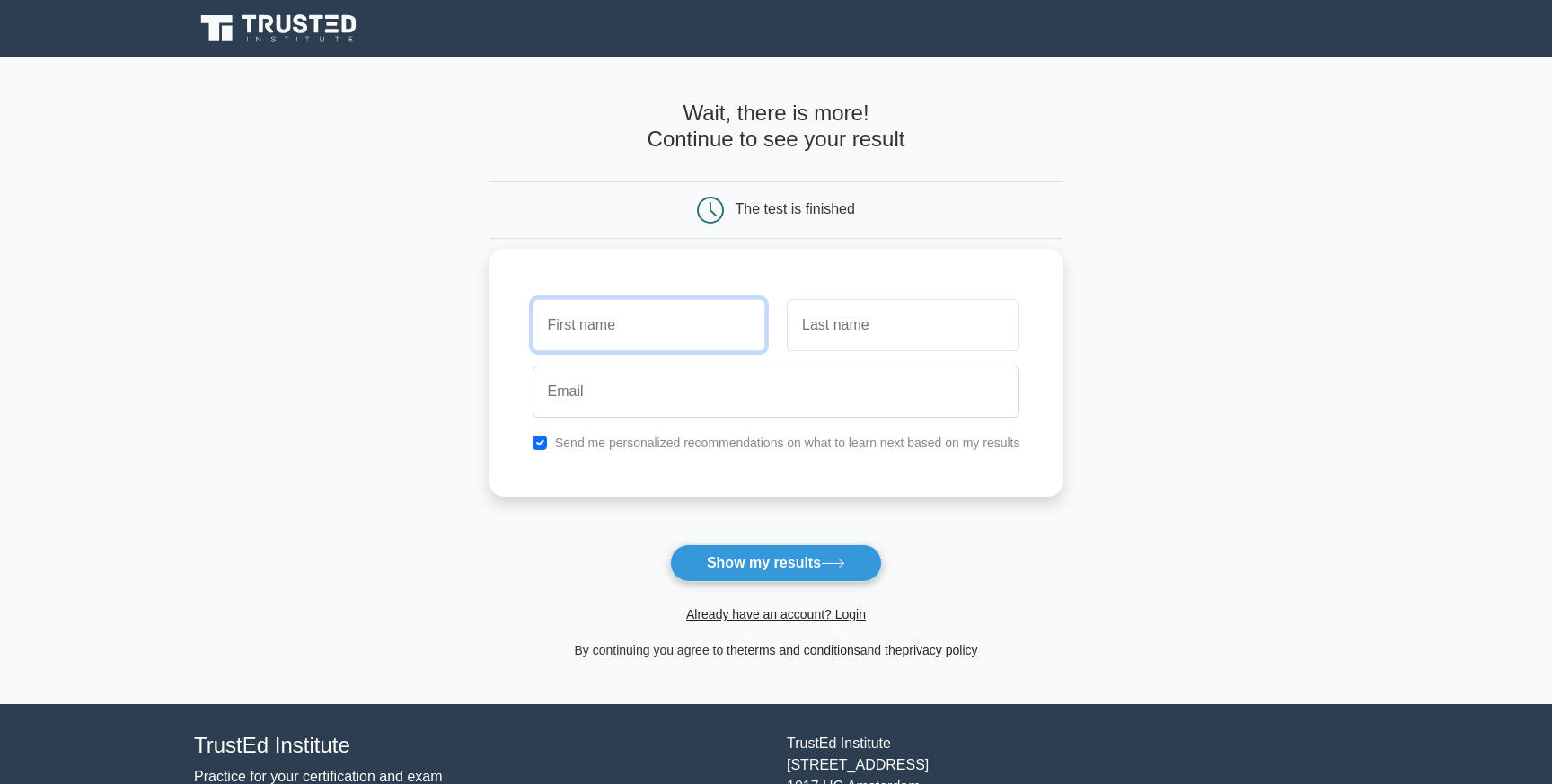
click at [684, 326] on input "text" at bounding box center [648, 326] width 232 height 52
type input "Deepak"
type input "k"
type input "Kashyap"
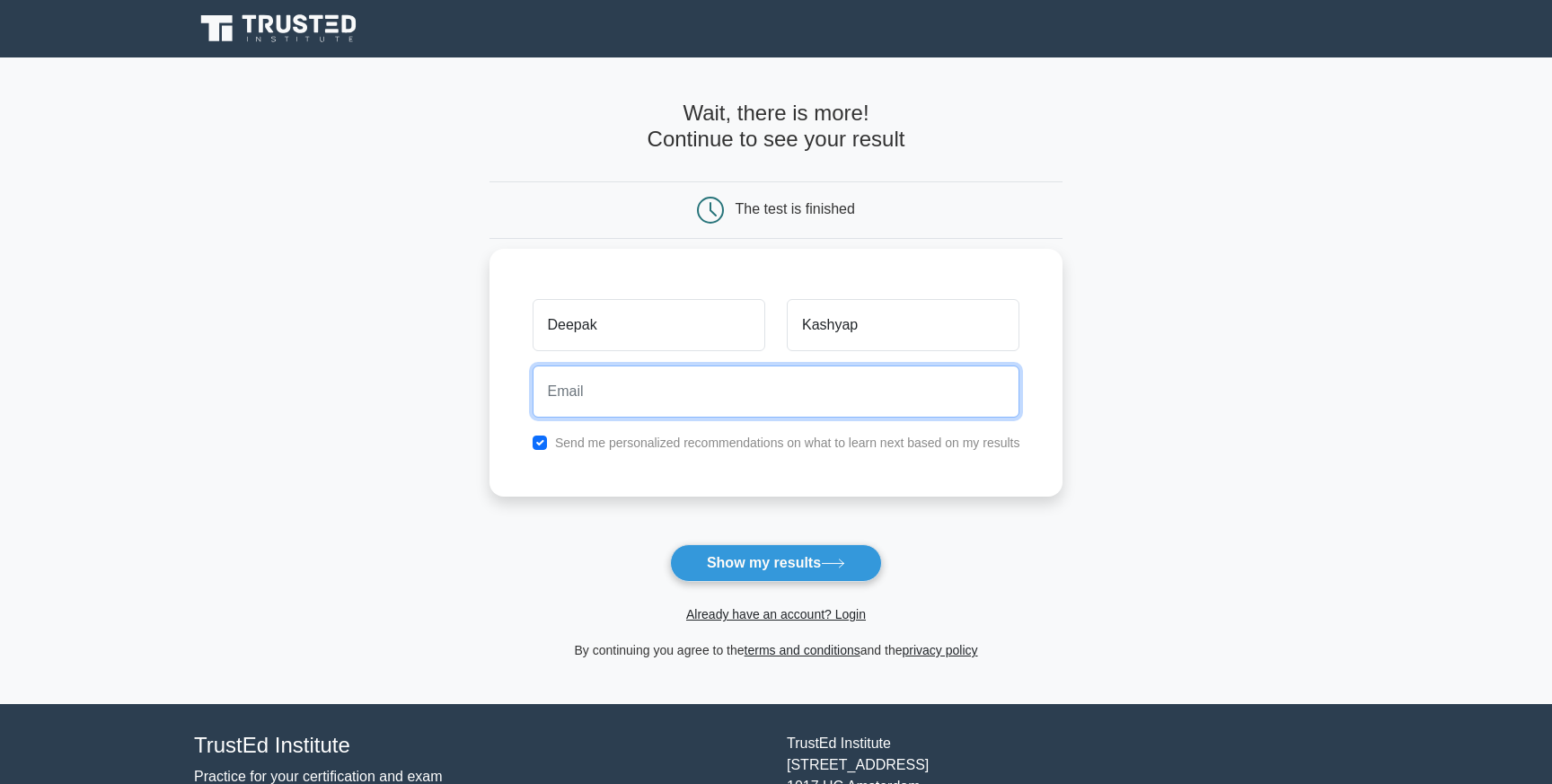
click at [559, 394] on input "email" at bounding box center [776, 392] width 487 height 52
type input "deep.abhi06@gmail.com"
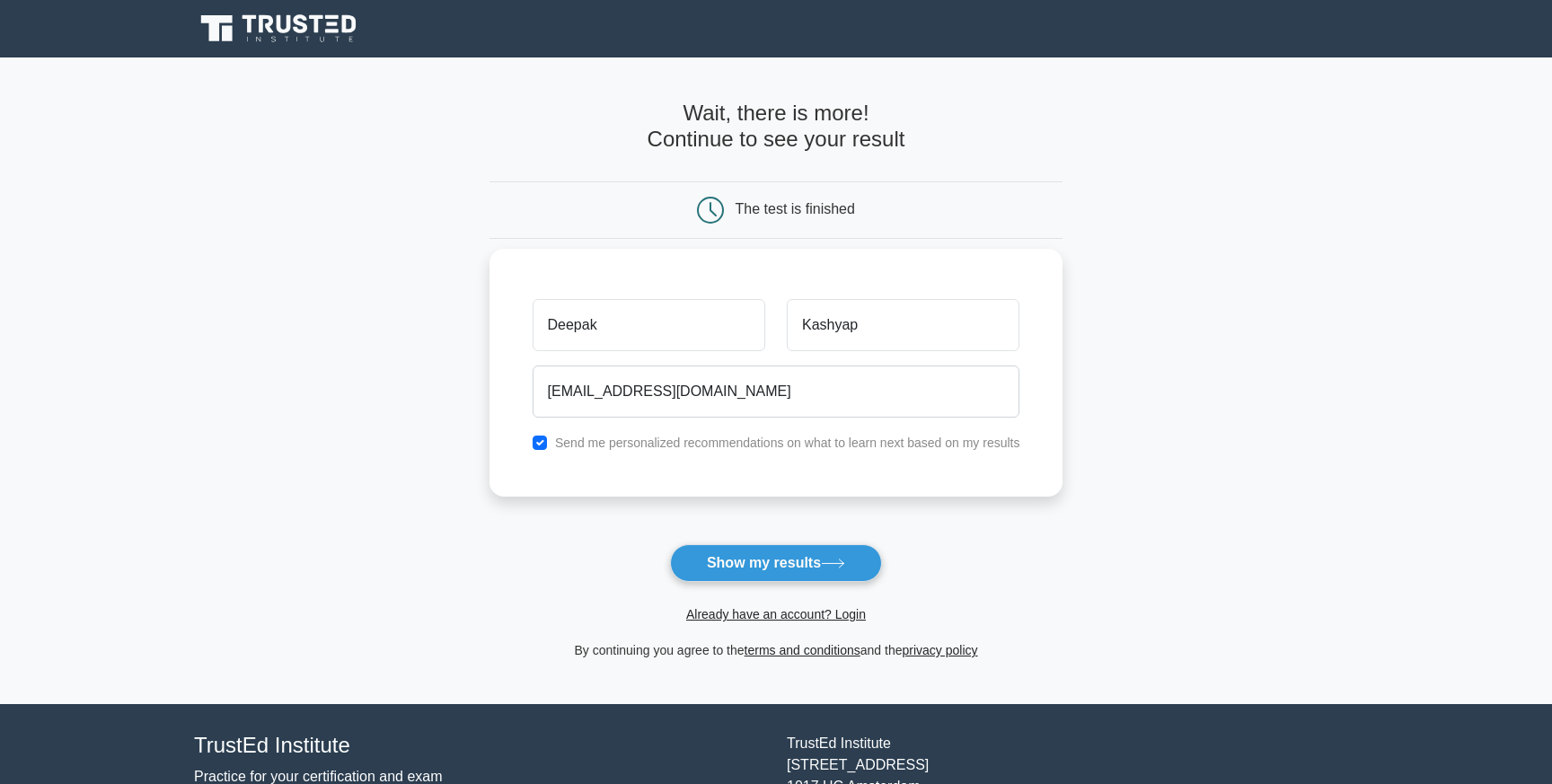
click at [592, 447] on label "Send me personalized recommendations on what to learn next based on my results" at bounding box center [788, 443] width 465 height 14
click at [543, 445] on input "checkbox" at bounding box center [540, 443] width 14 height 14
checkbox input "false"
click at [730, 569] on button "Show my results" at bounding box center [776, 563] width 212 height 38
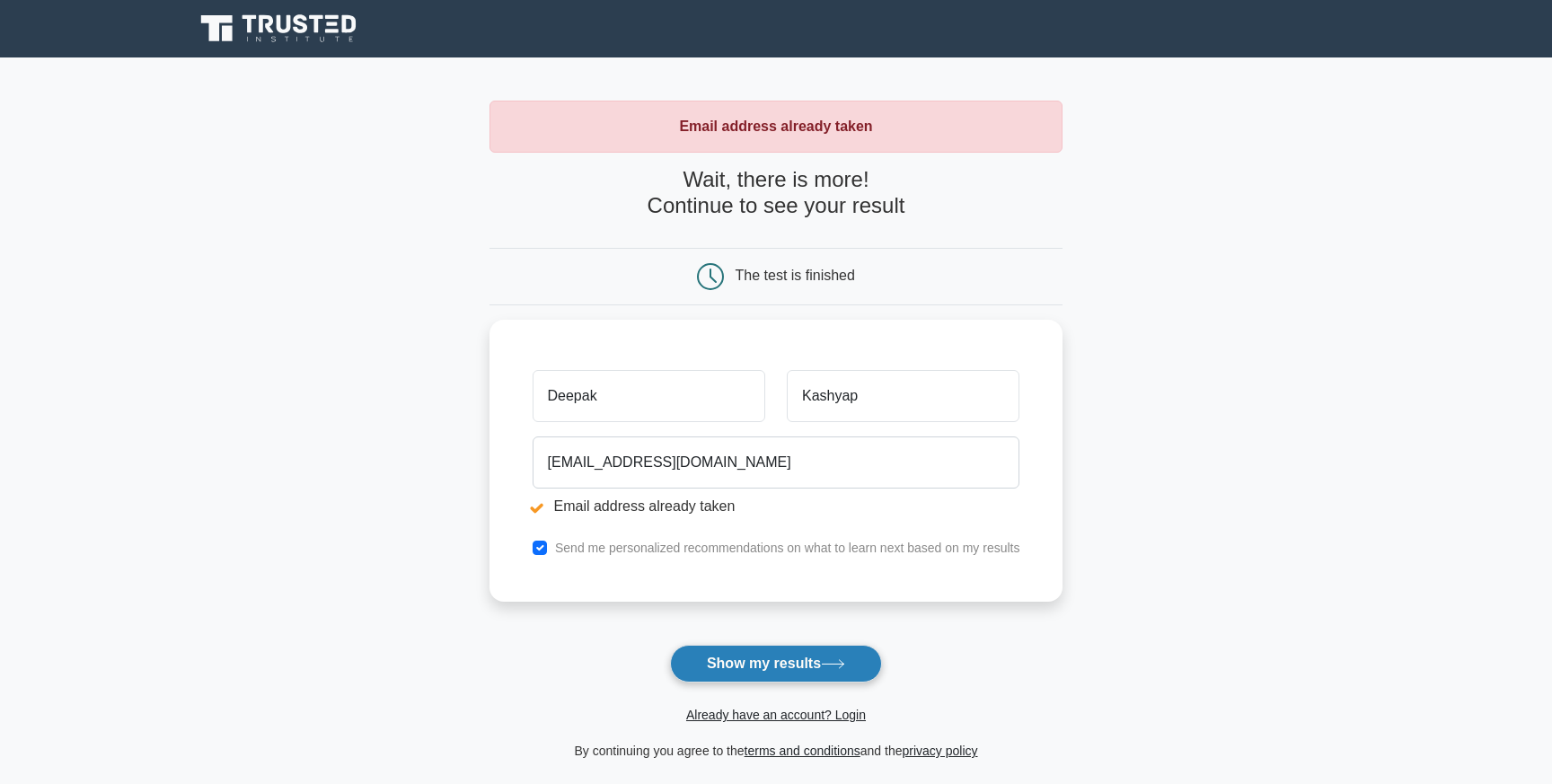
click at [827, 674] on button "Show my results" at bounding box center [776, 664] width 212 height 38
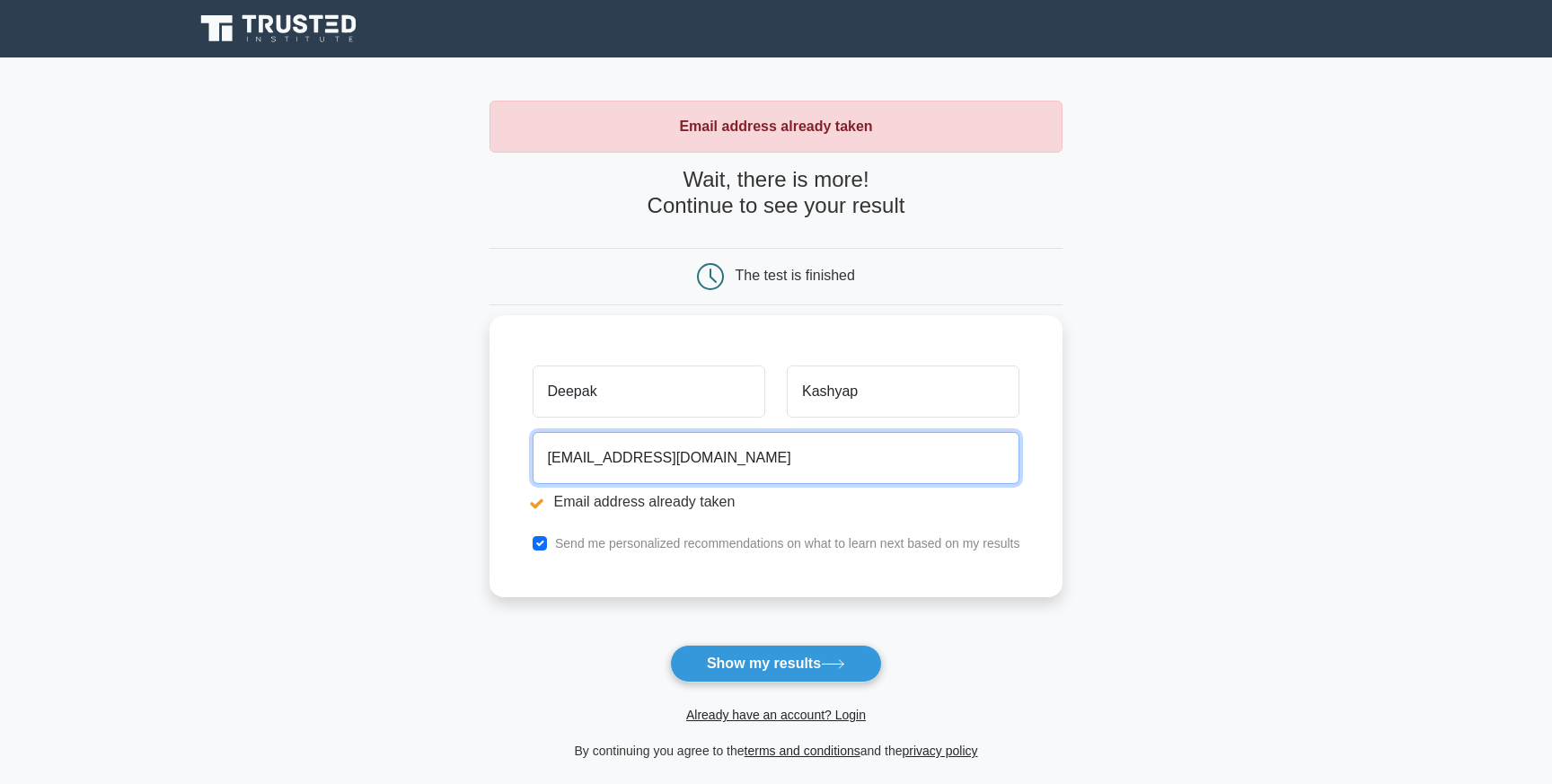
drag, startPoint x: 624, startPoint y: 458, endPoint x: 552, endPoint y: 466, distance: 72.4
click at [552, 466] on input "deep.abhi06@gmail.com" at bounding box center [776, 458] width 487 height 52
type input "s.kashyaphrd@gmail.com"
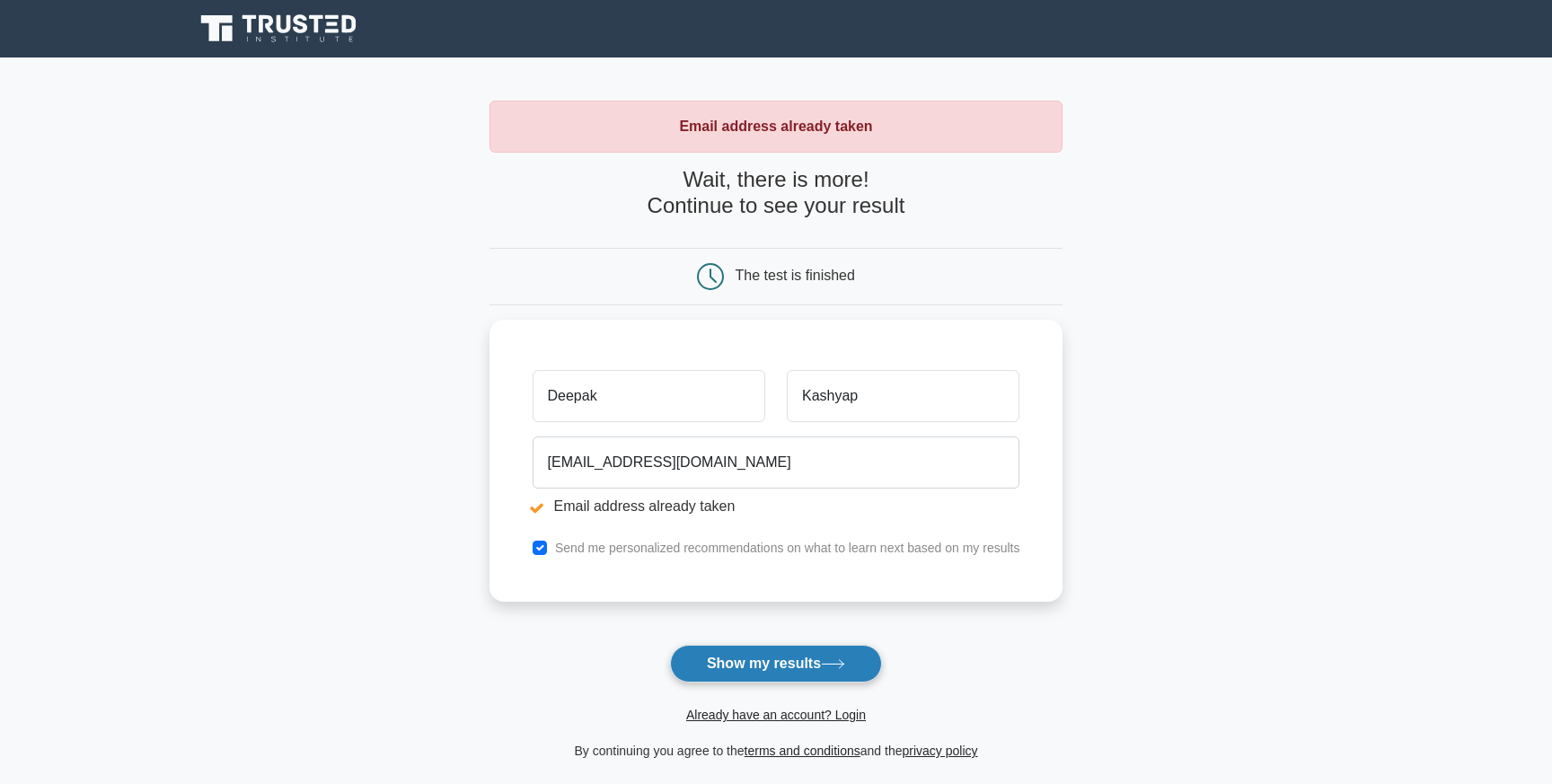
click at [747, 664] on button "Show my results" at bounding box center [776, 664] width 212 height 38
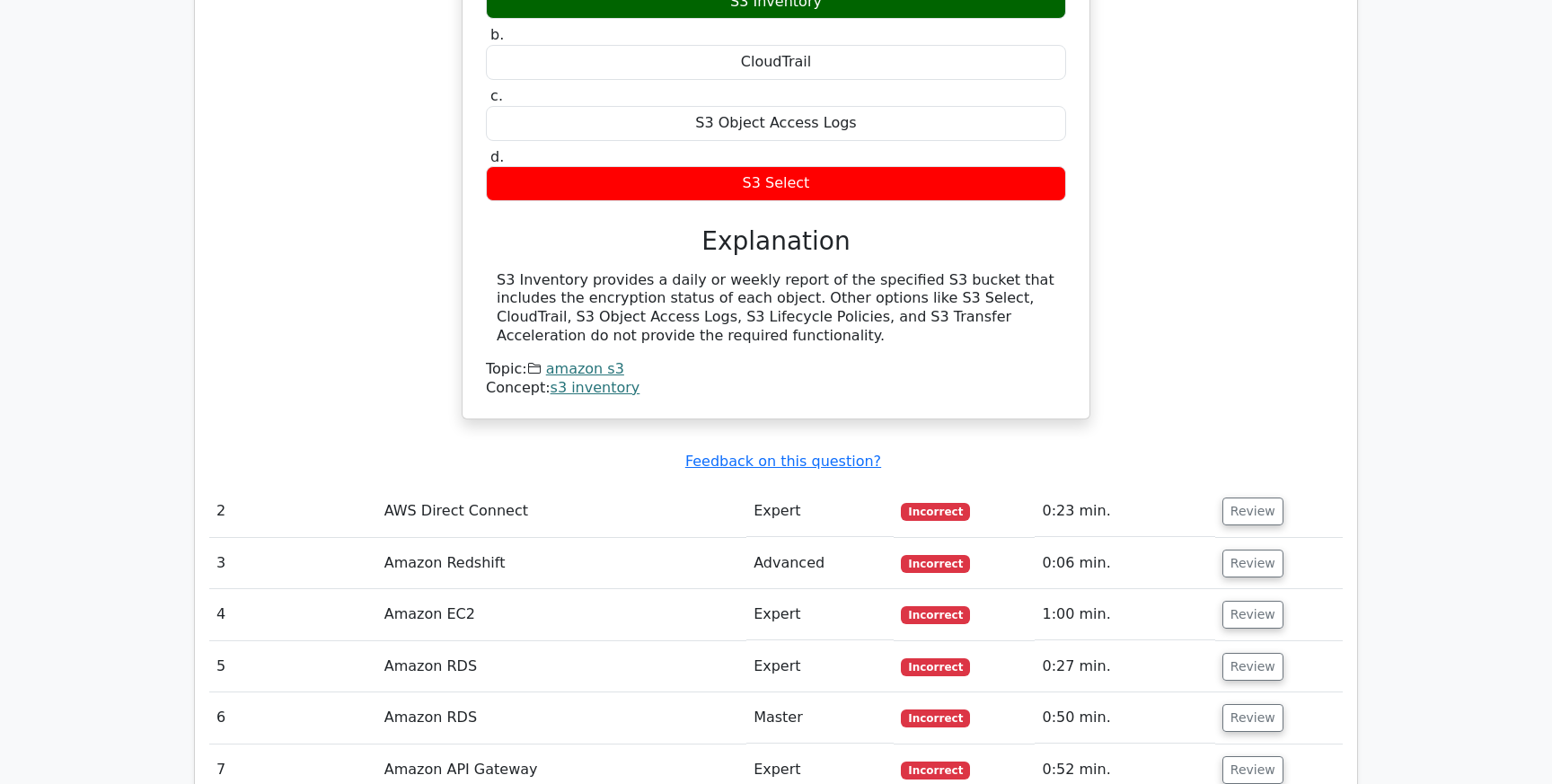
scroll to position [2078, 0]
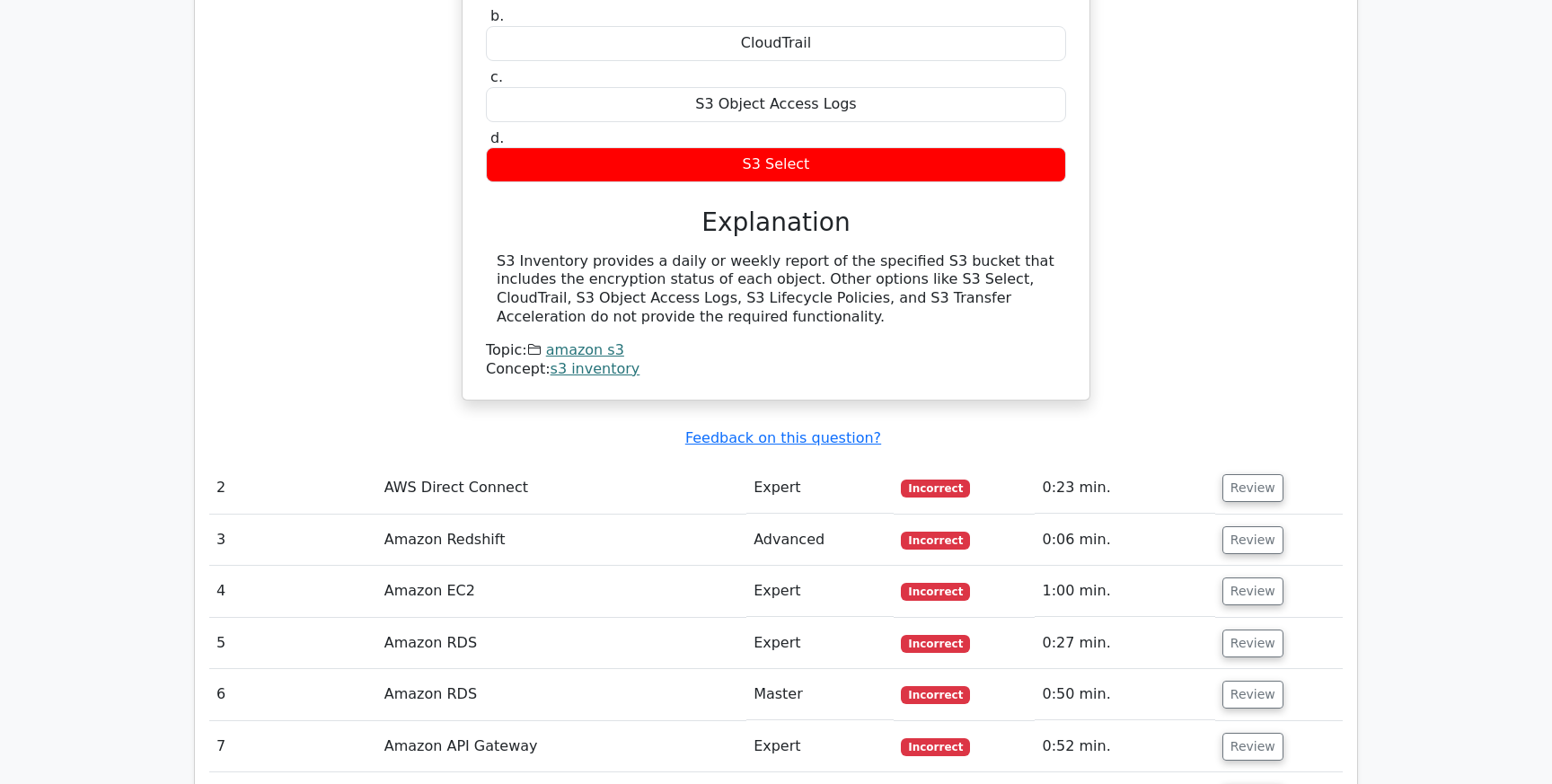
click at [478, 462] on td "AWS Direct Connect" at bounding box center [562, 487] width 369 height 52
click at [1259, 474] on button "Review" at bounding box center [1254, 487] width 62 height 28
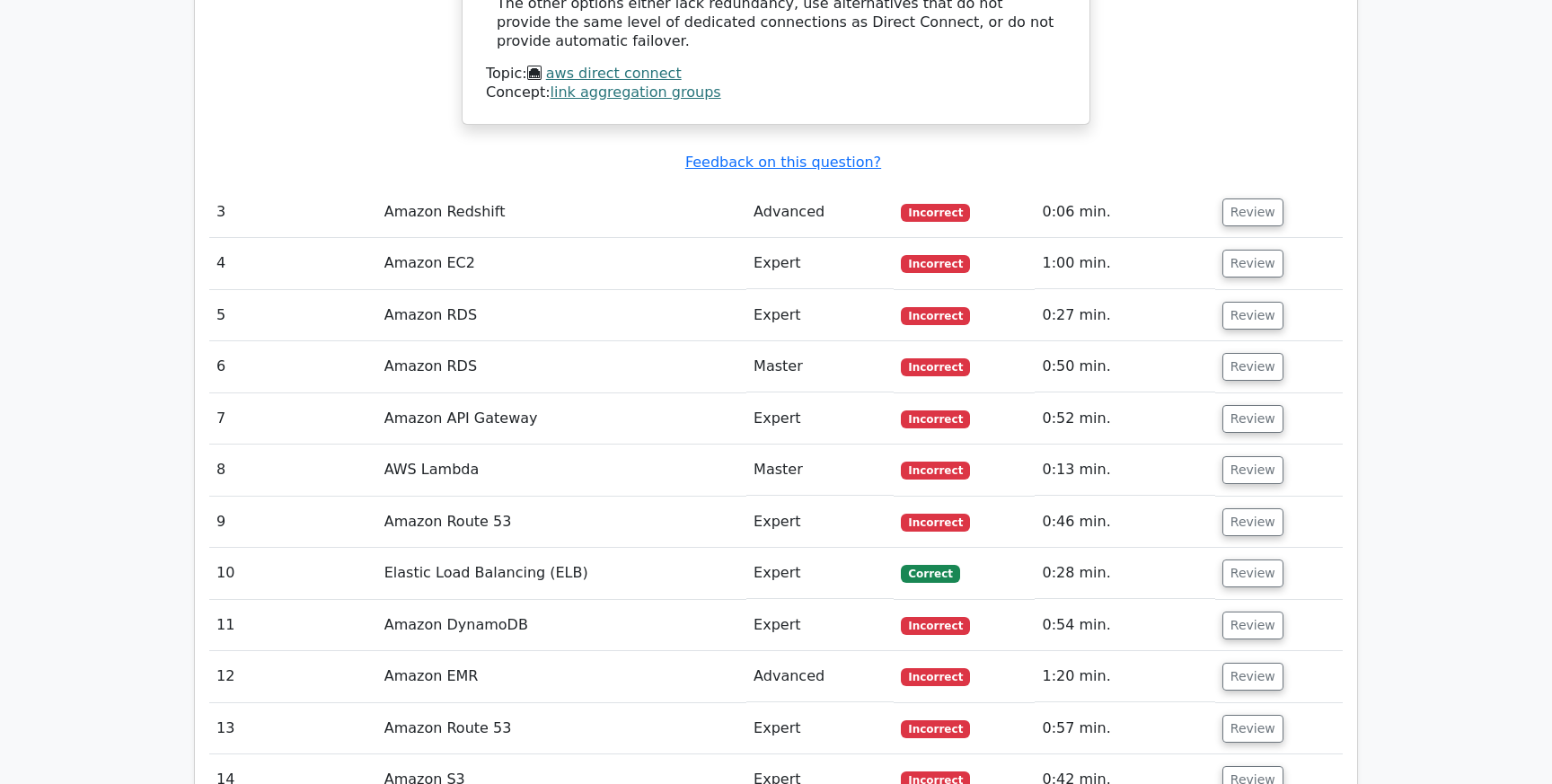
scroll to position [3103, 0]
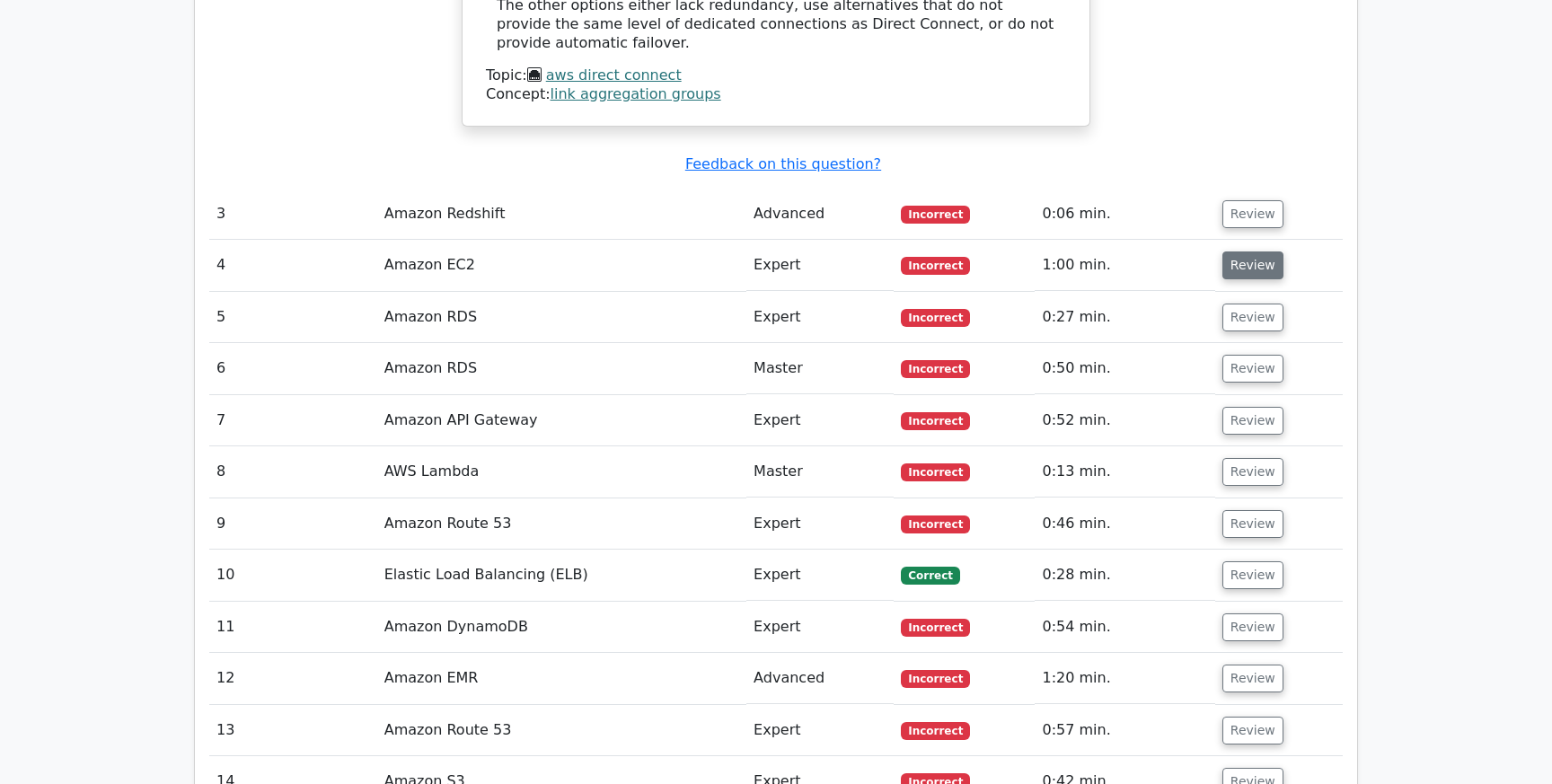
click at [1232, 251] on button "Review" at bounding box center [1254, 265] width 62 height 28
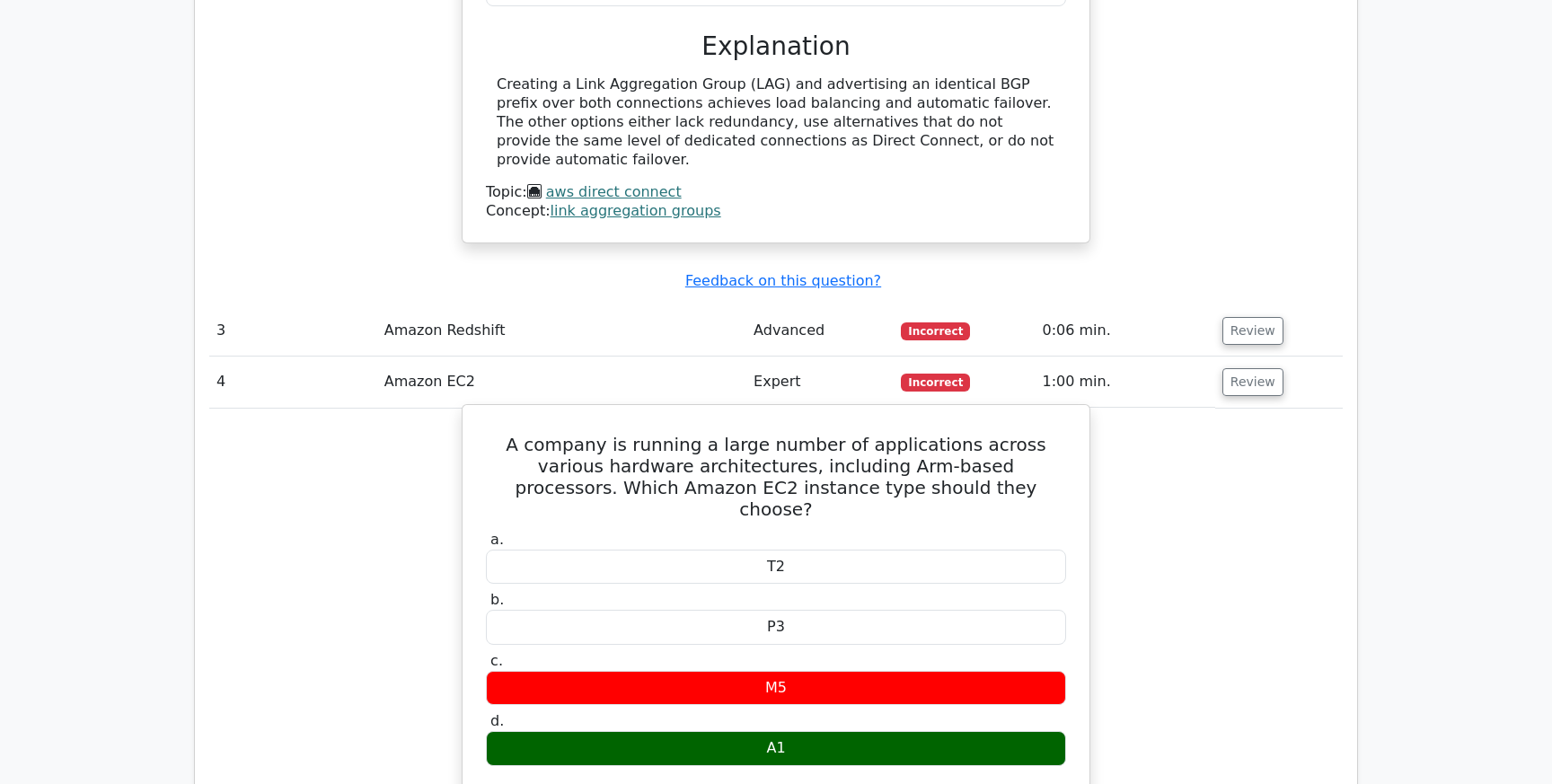
scroll to position [2968, 0]
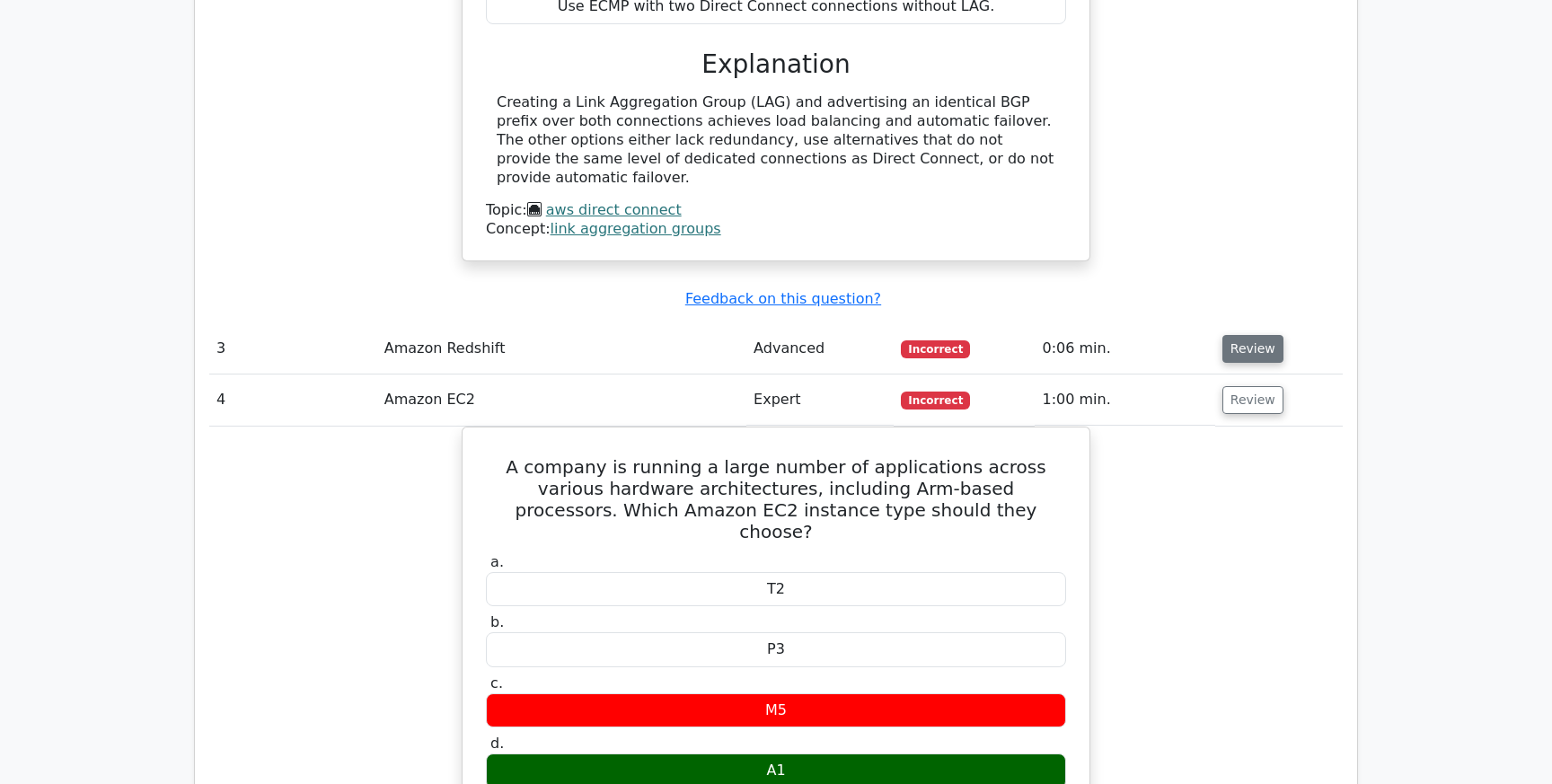
click at [1249, 335] on button "Review" at bounding box center [1254, 348] width 62 height 28
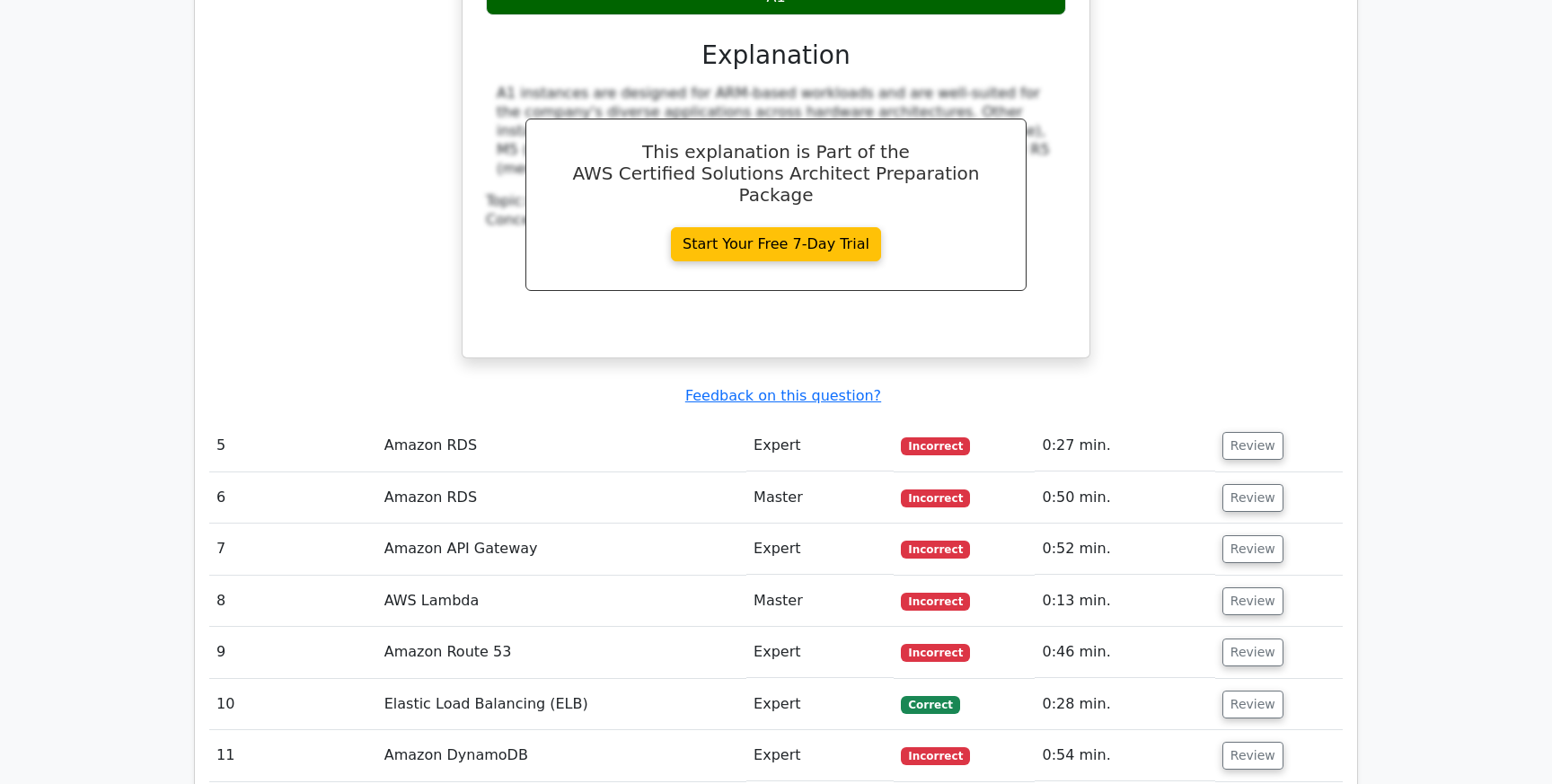
scroll to position [4473, 0]
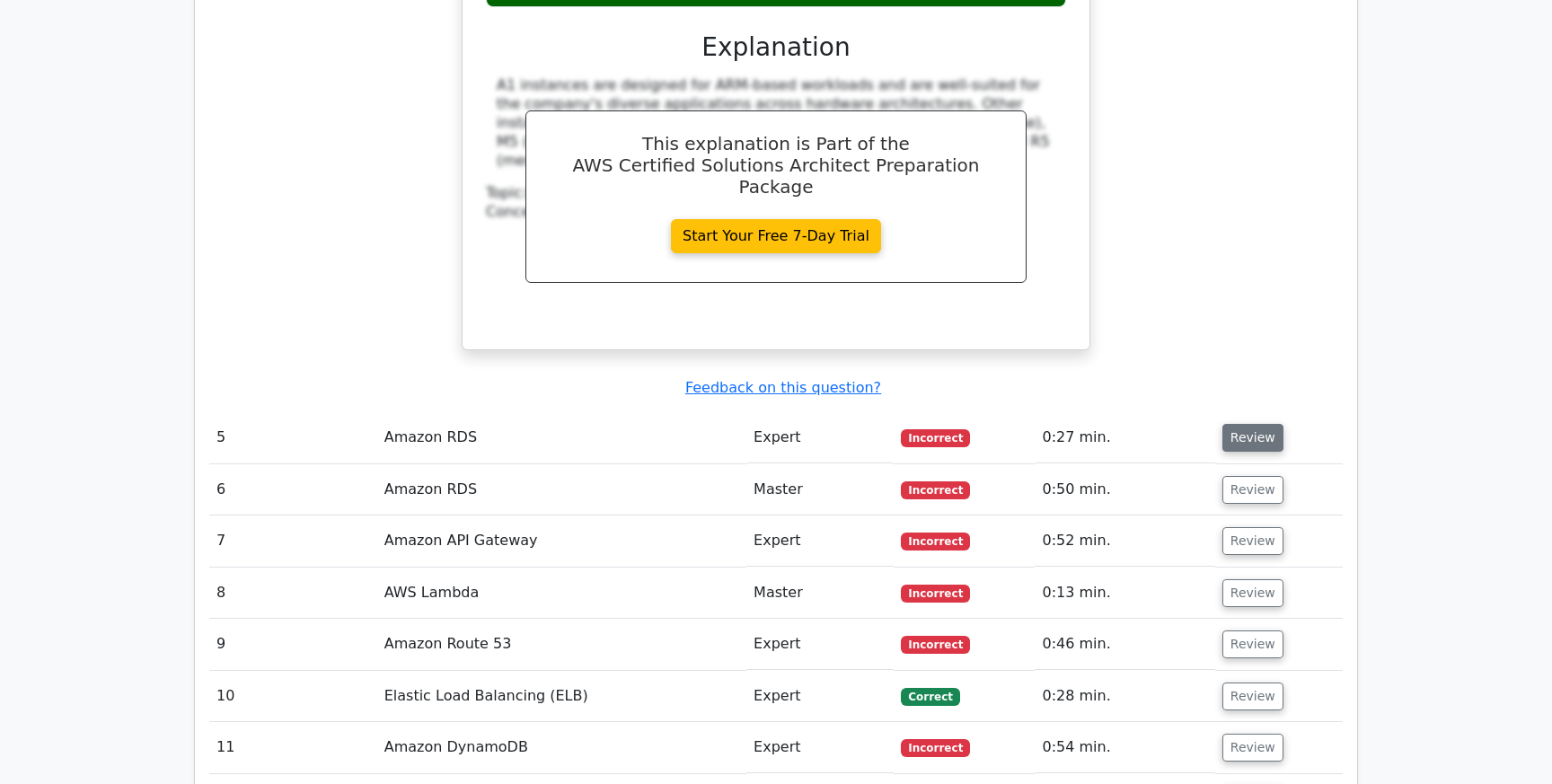
click at [1244, 424] on button "Review" at bounding box center [1254, 438] width 62 height 28
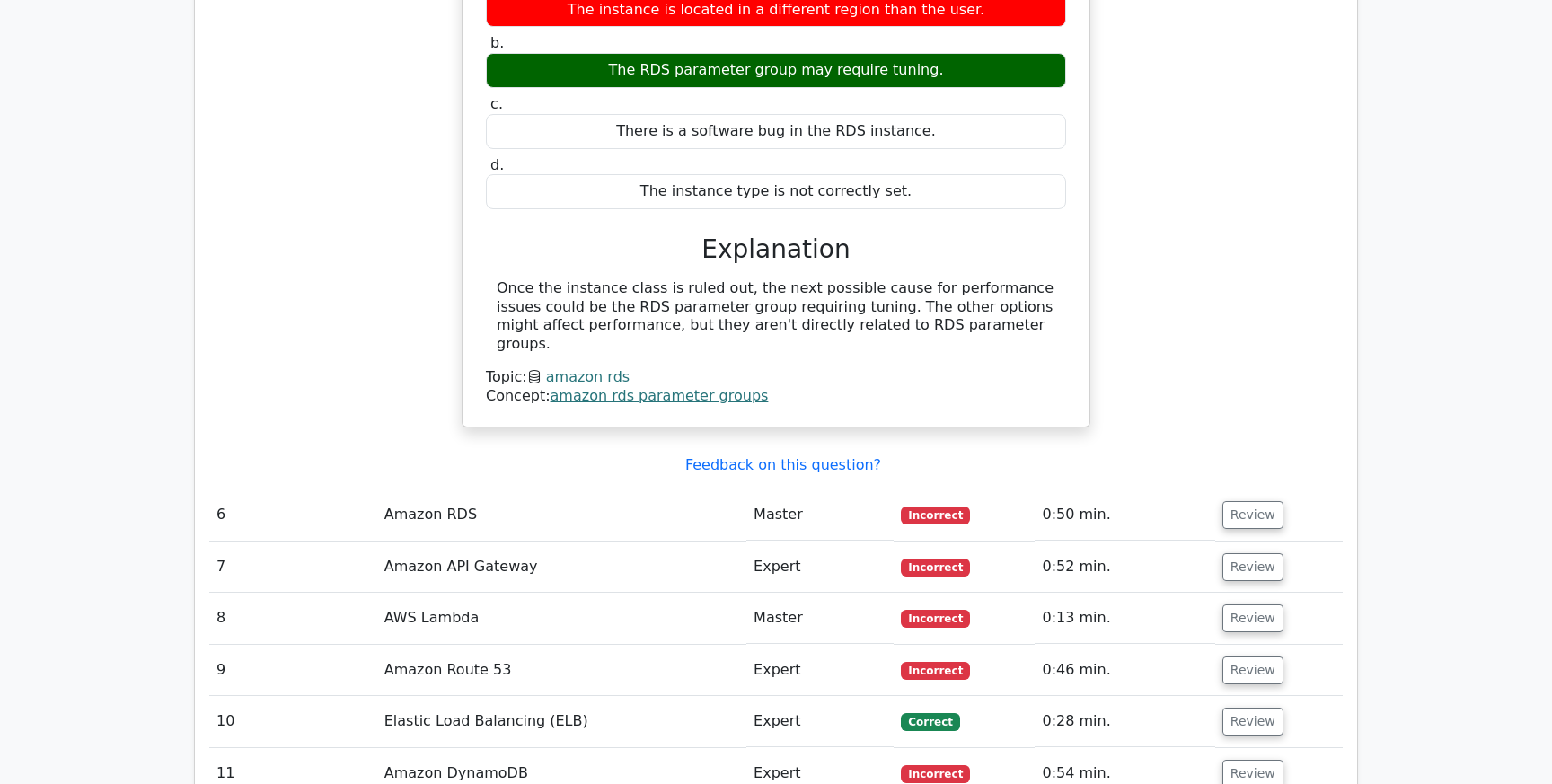
scroll to position [5096, 0]
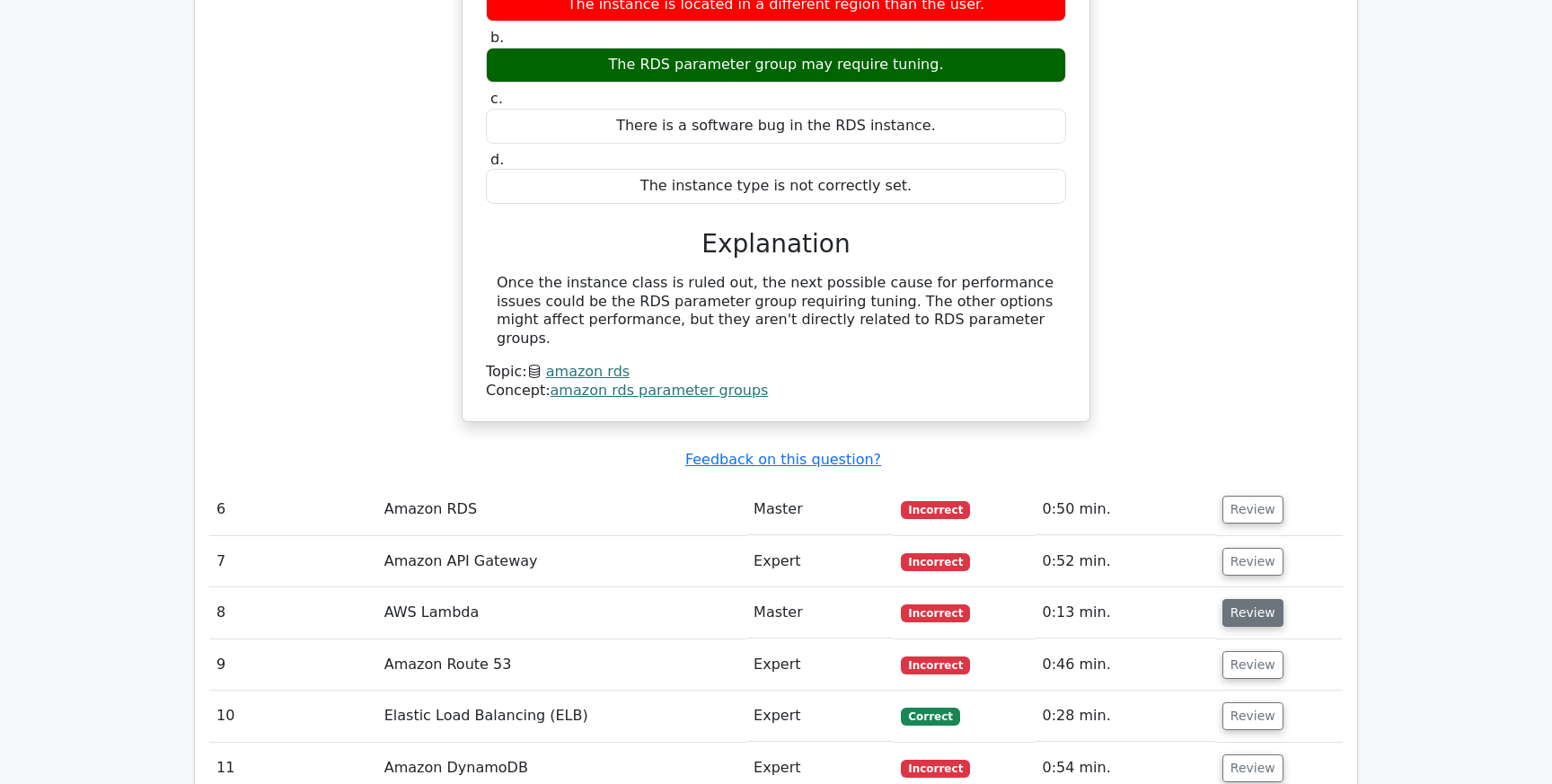
click at [1244, 599] on button "Review" at bounding box center [1254, 612] width 62 height 28
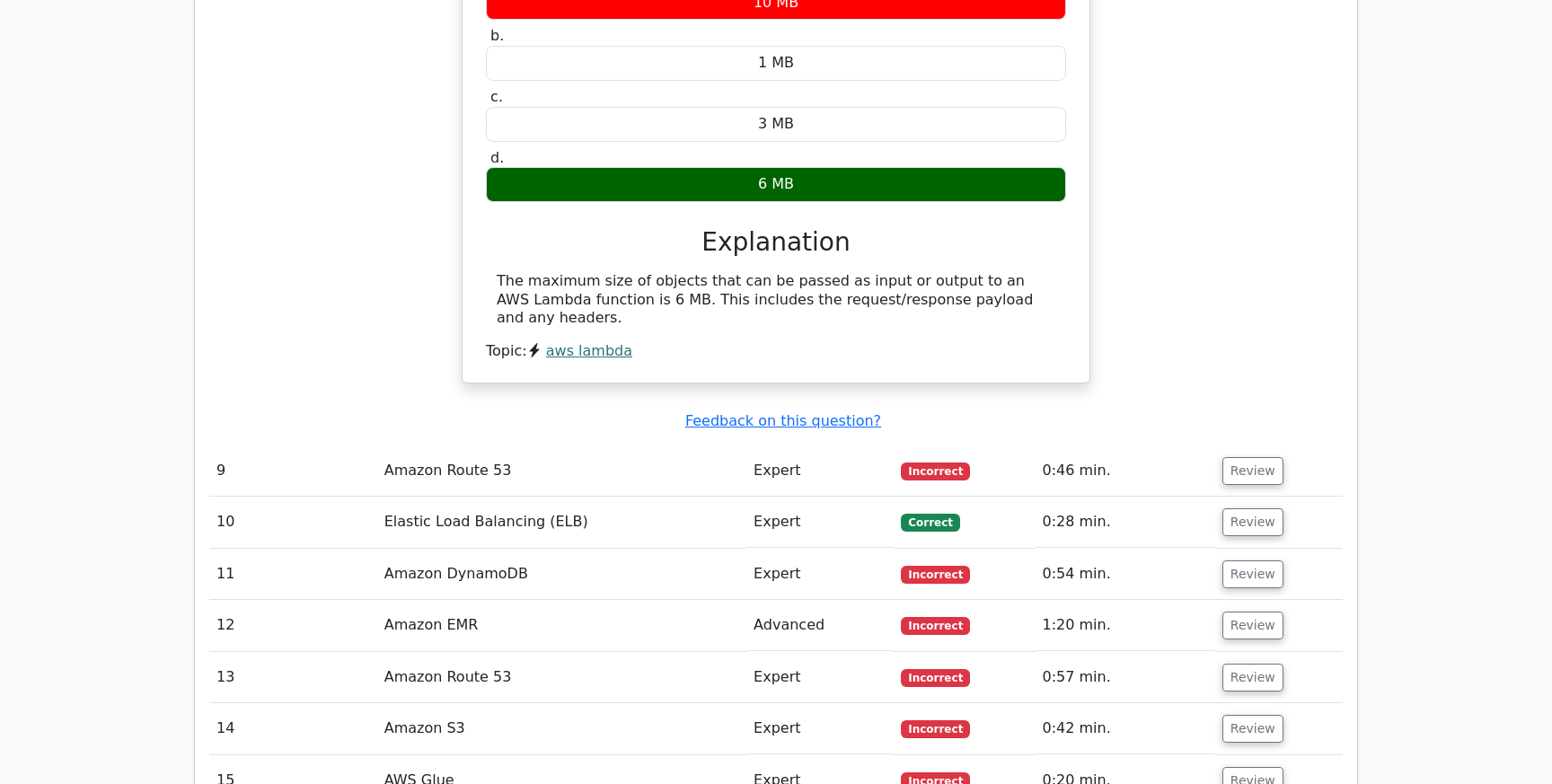
scroll to position [5854, 0]
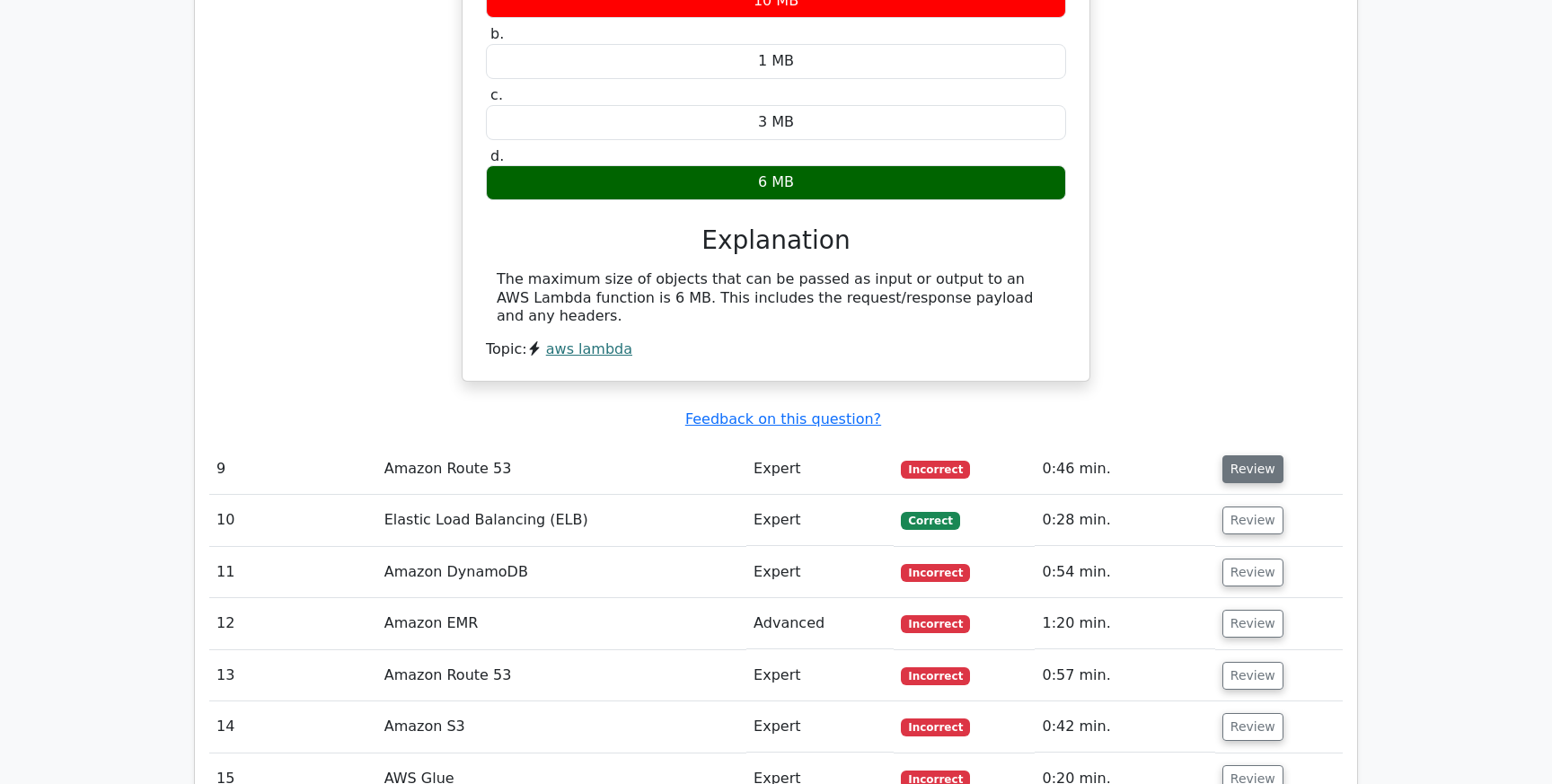
click at [1241, 455] on button "Review" at bounding box center [1254, 468] width 62 height 28
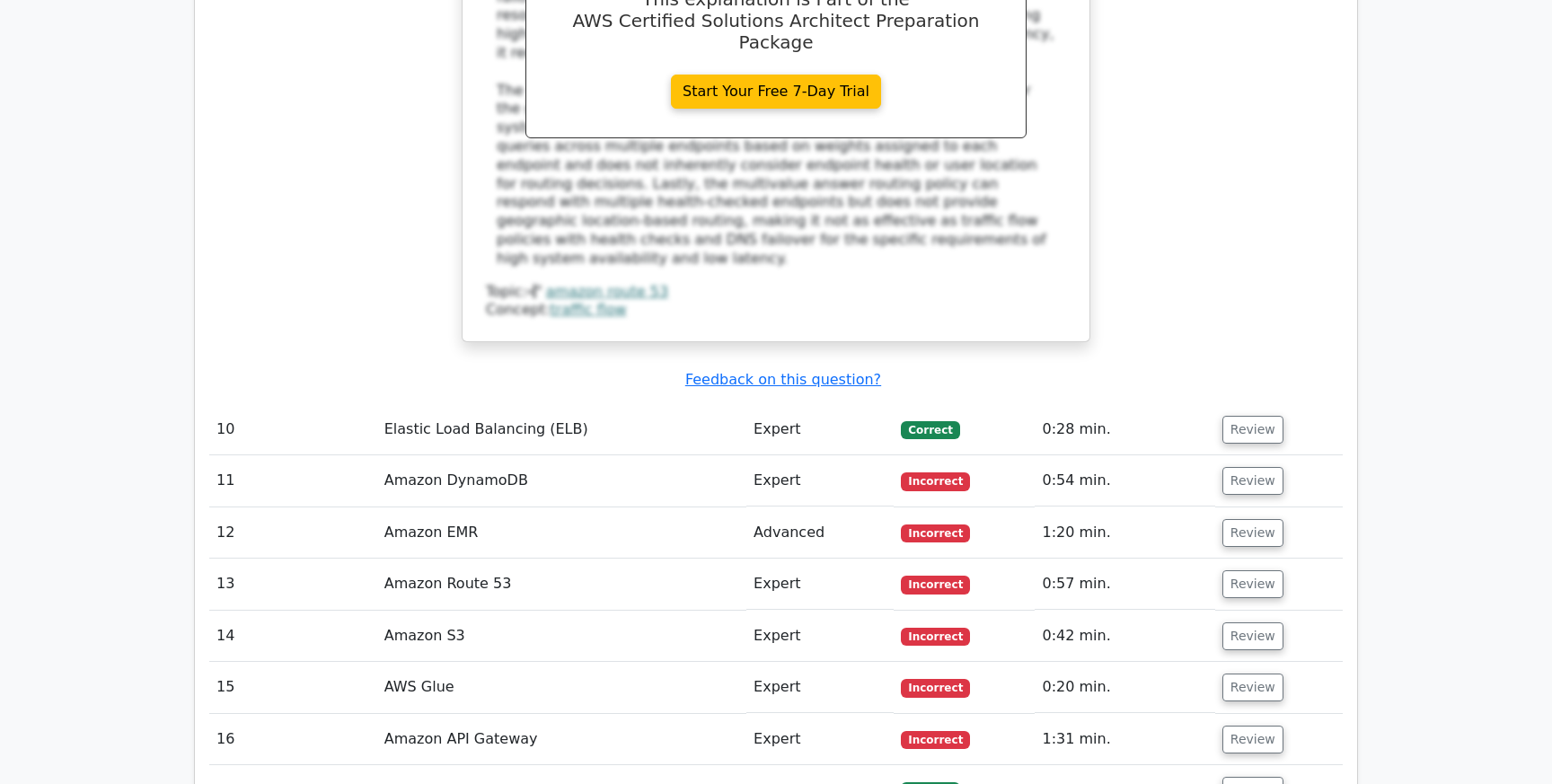
scroll to position [6875, 0]
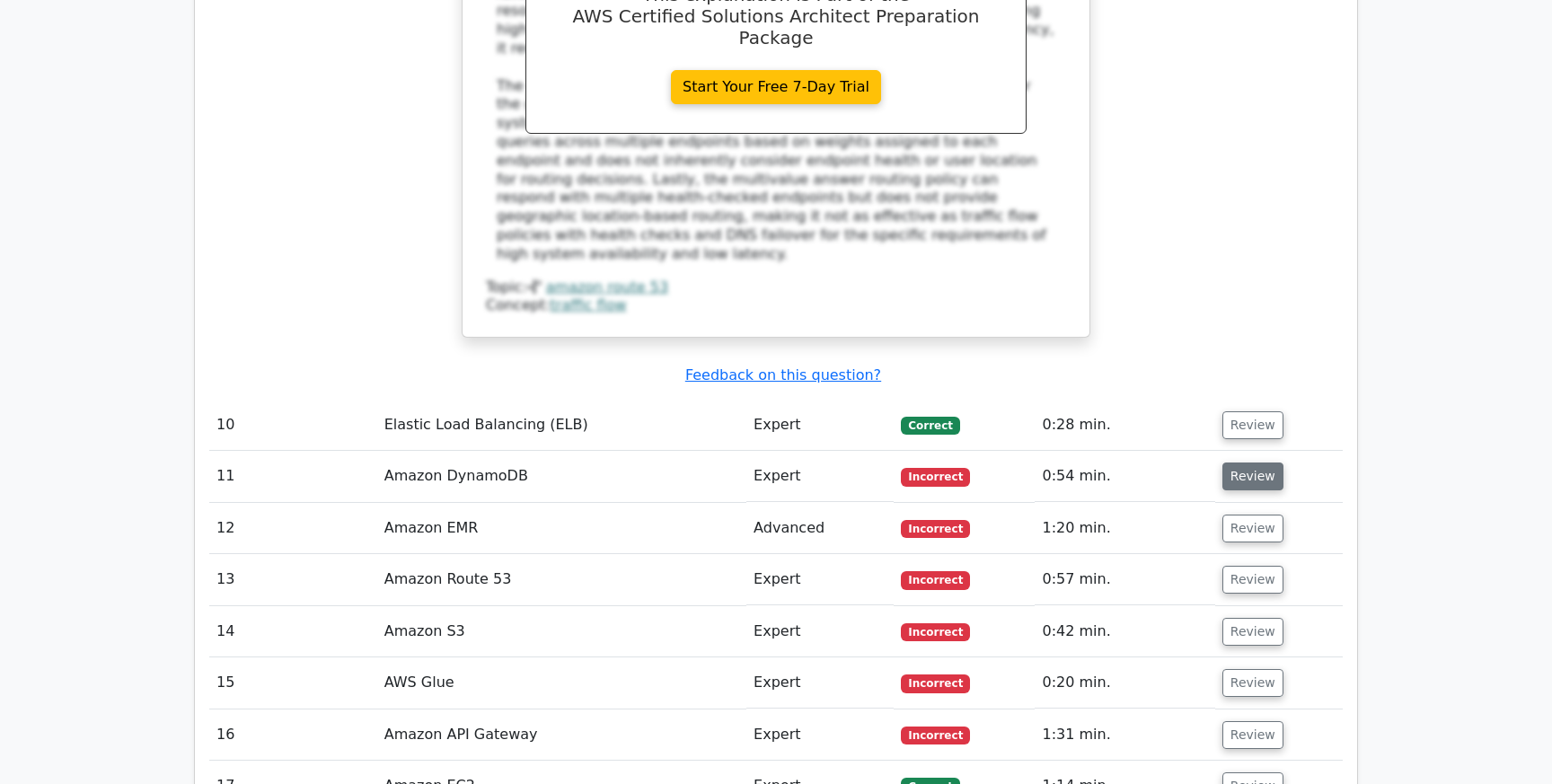
click at [1253, 462] on button "Review" at bounding box center [1254, 476] width 62 height 28
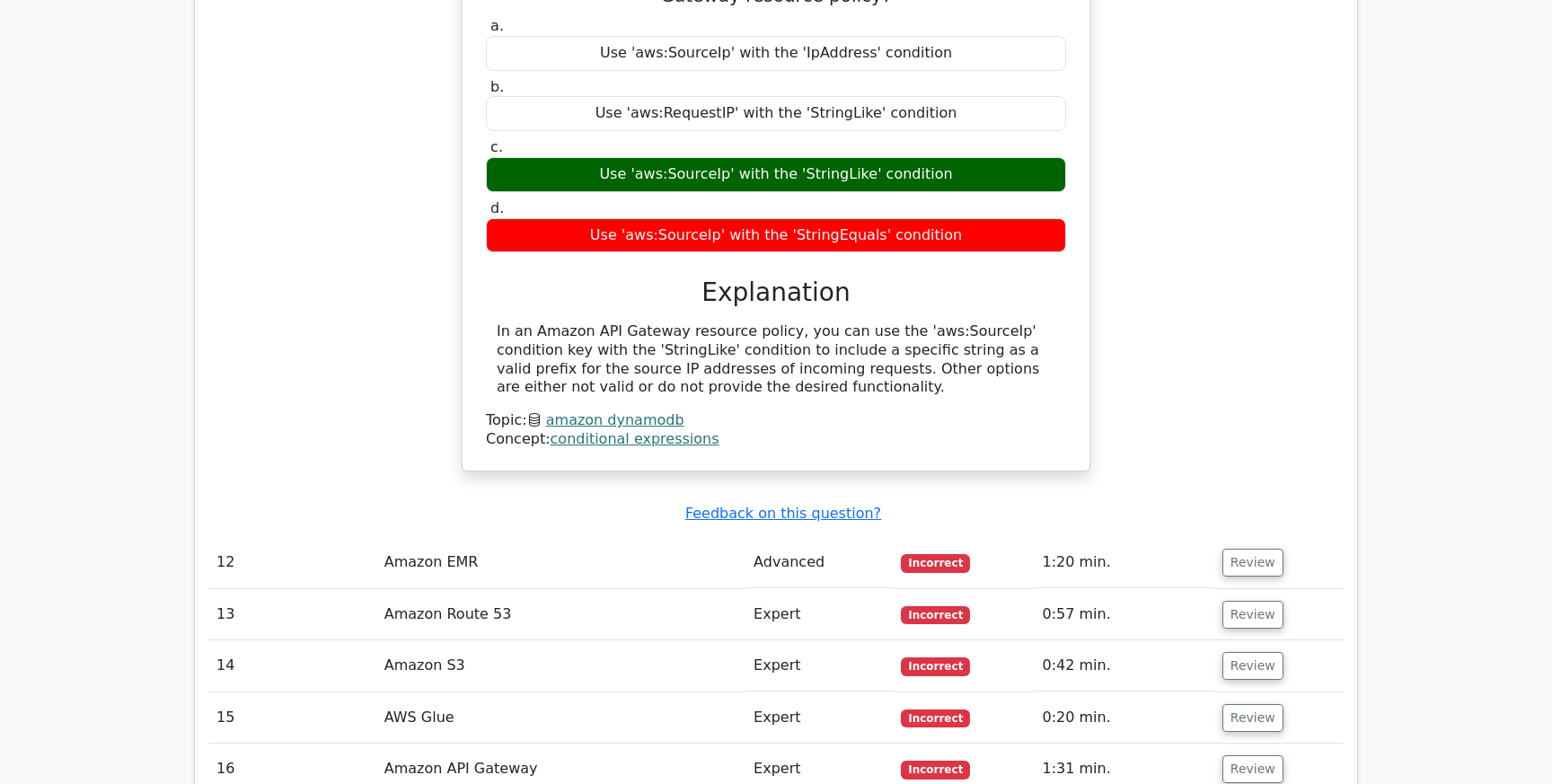
scroll to position [7469, 0]
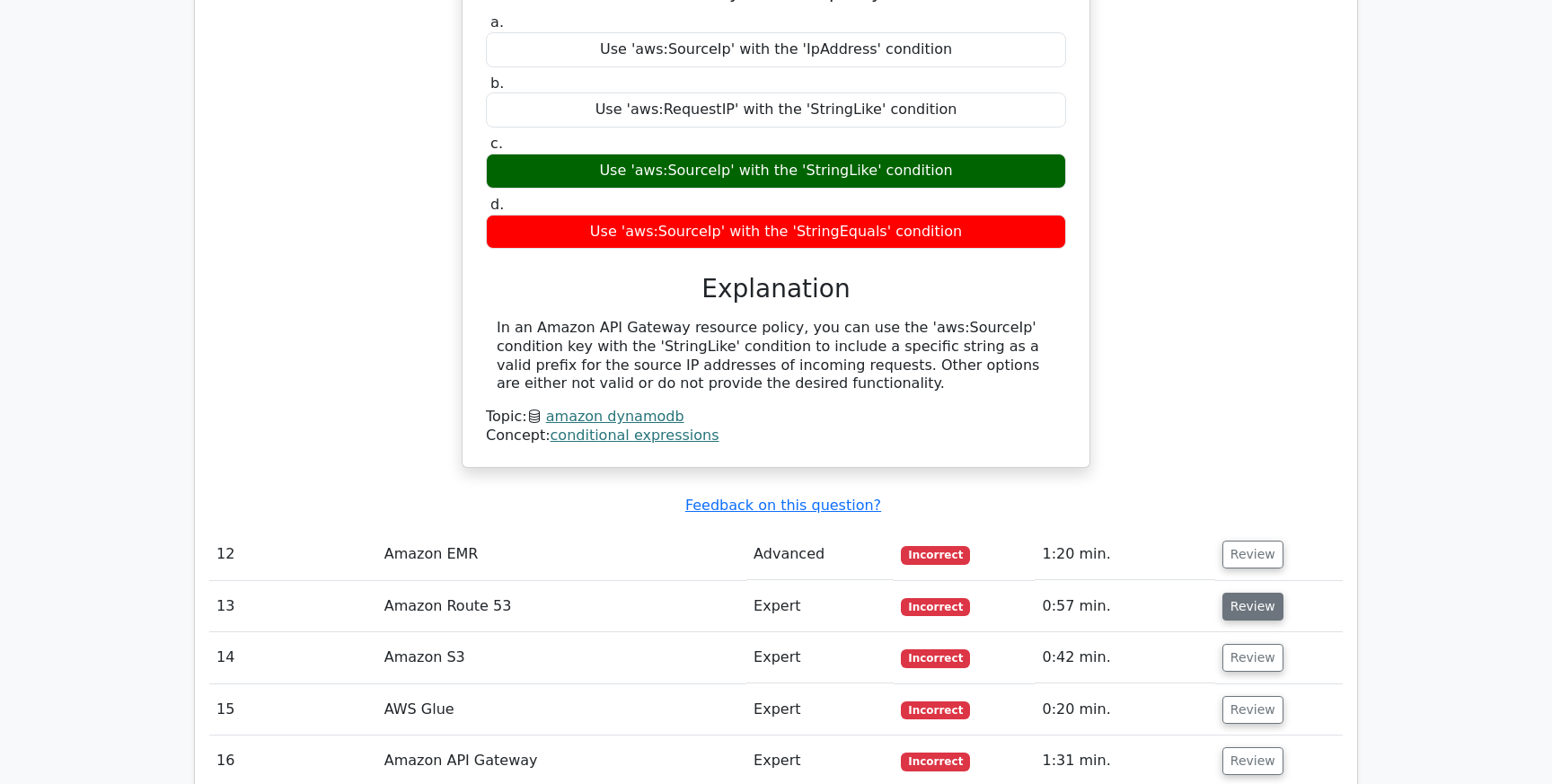
click at [1235, 592] on button "Review" at bounding box center [1254, 606] width 62 height 28
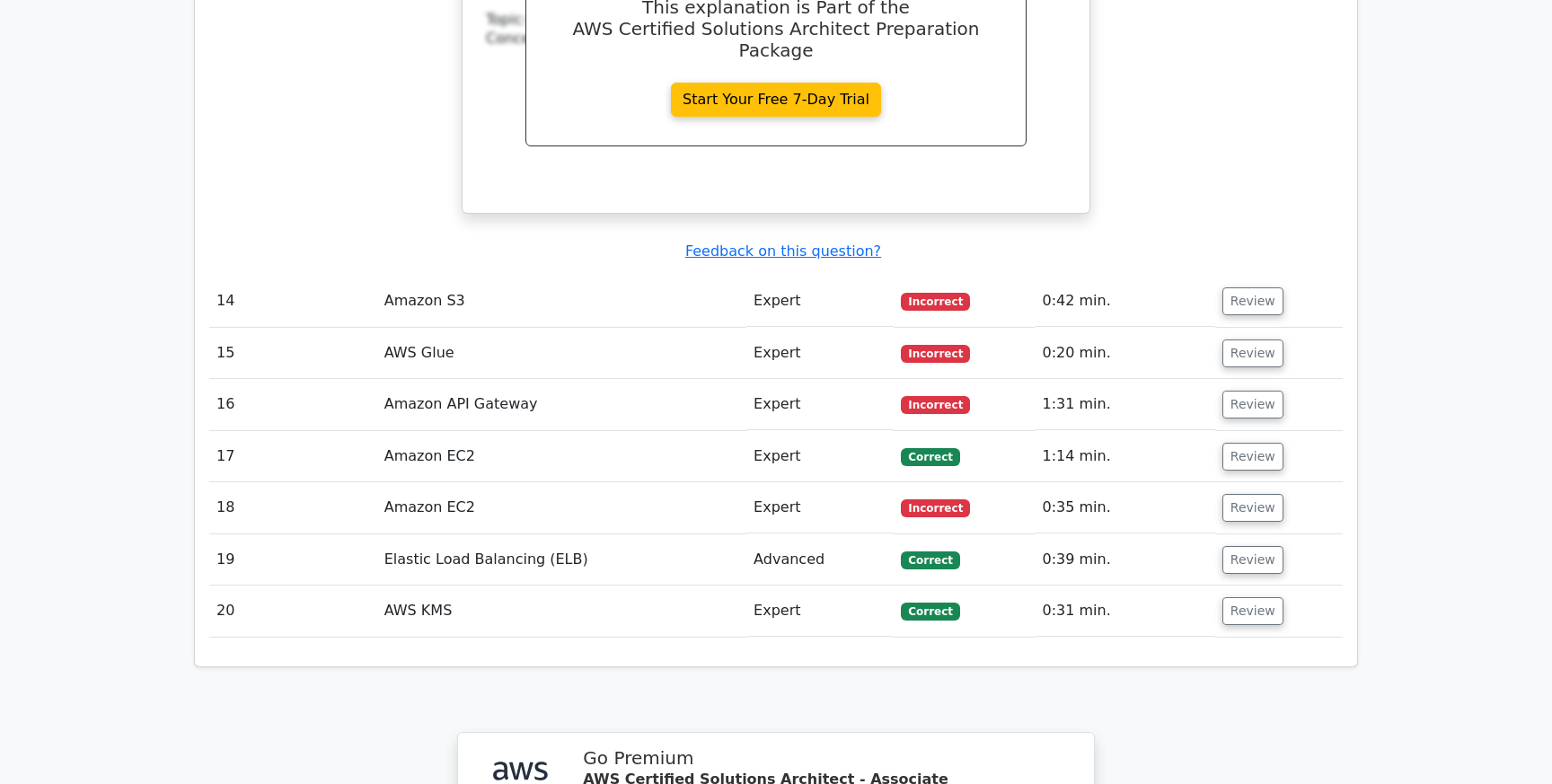
scroll to position [8565, 0]
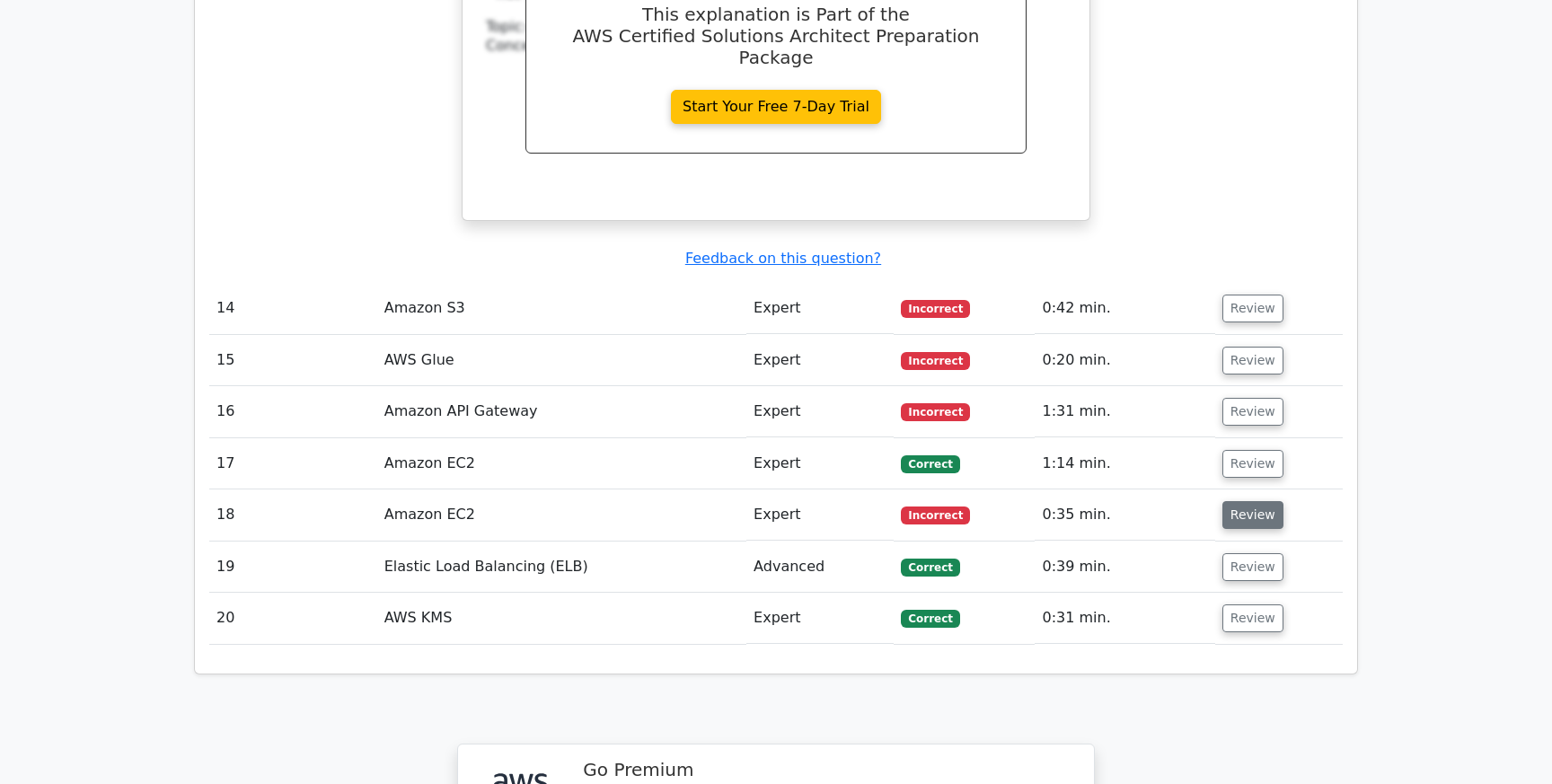
click at [1243, 501] on button "Review" at bounding box center [1254, 515] width 62 height 28
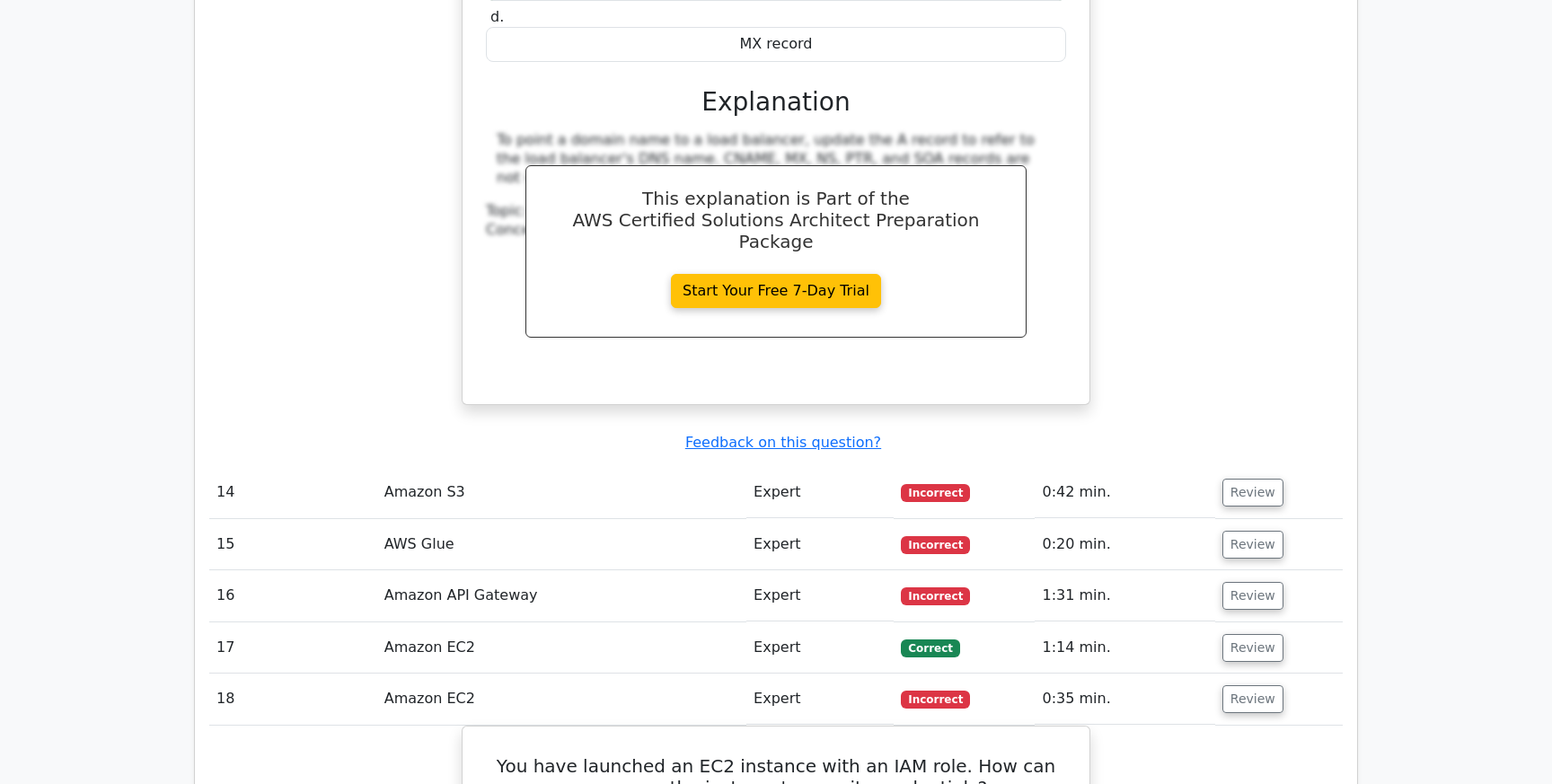
scroll to position [8389, 0]
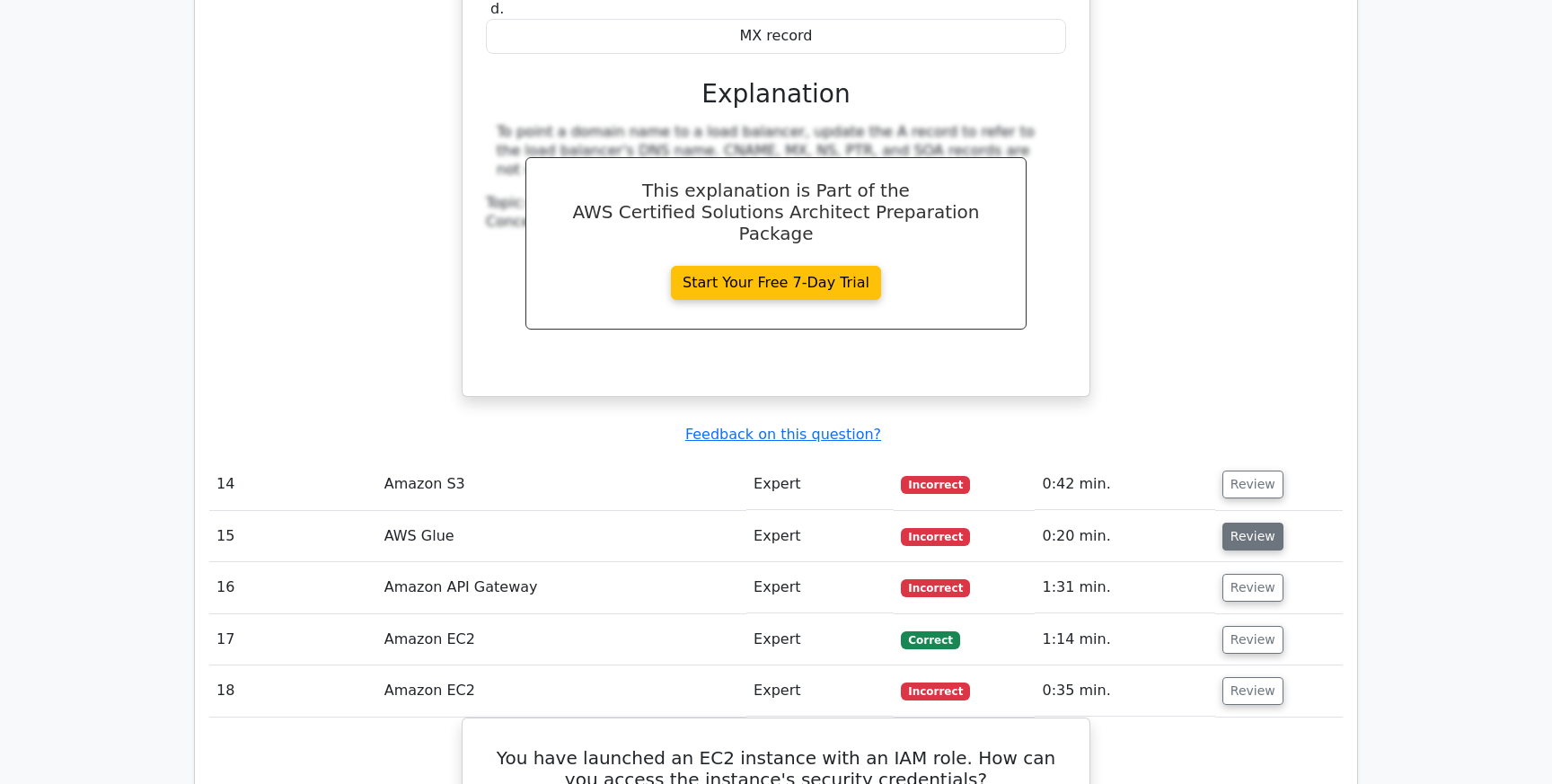
click at [1247, 523] on button "Review" at bounding box center [1254, 536] width 62 height 28
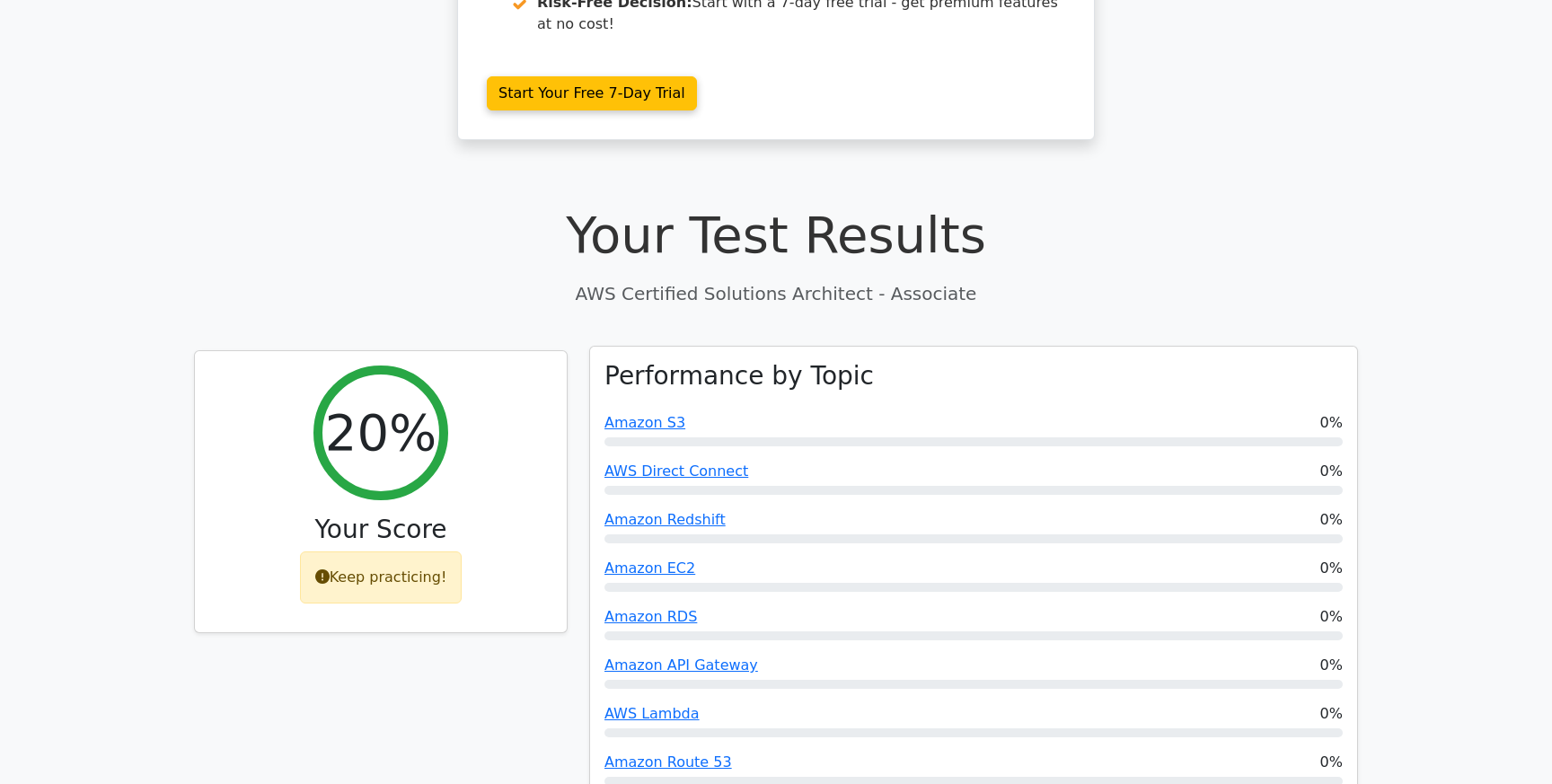
scroll to position [430, 0]
click at [661, 416] on link "Amazon S3" at bounding box center [644, 424] width 80 height 17
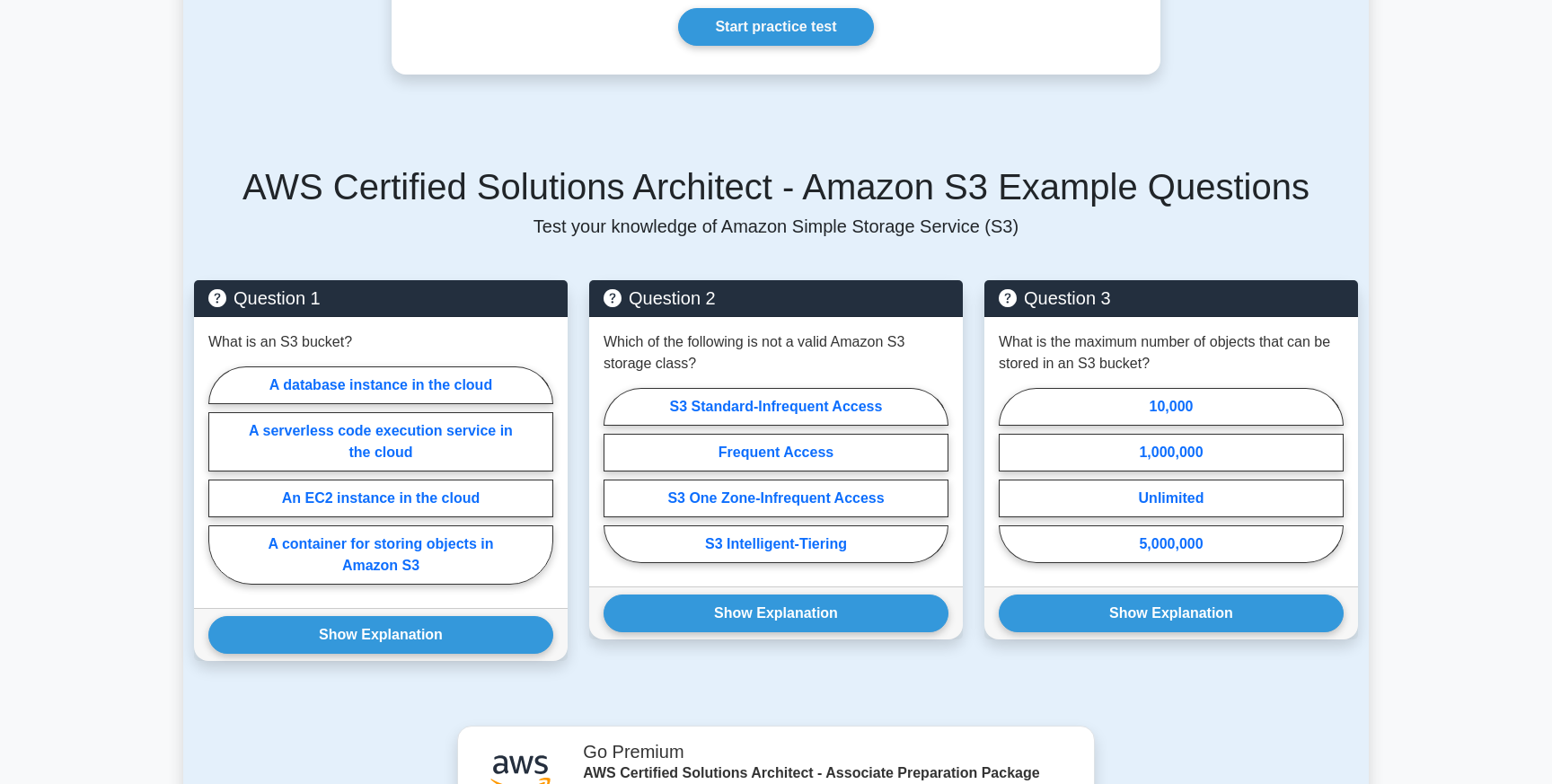
scroll to position [1100, 0]
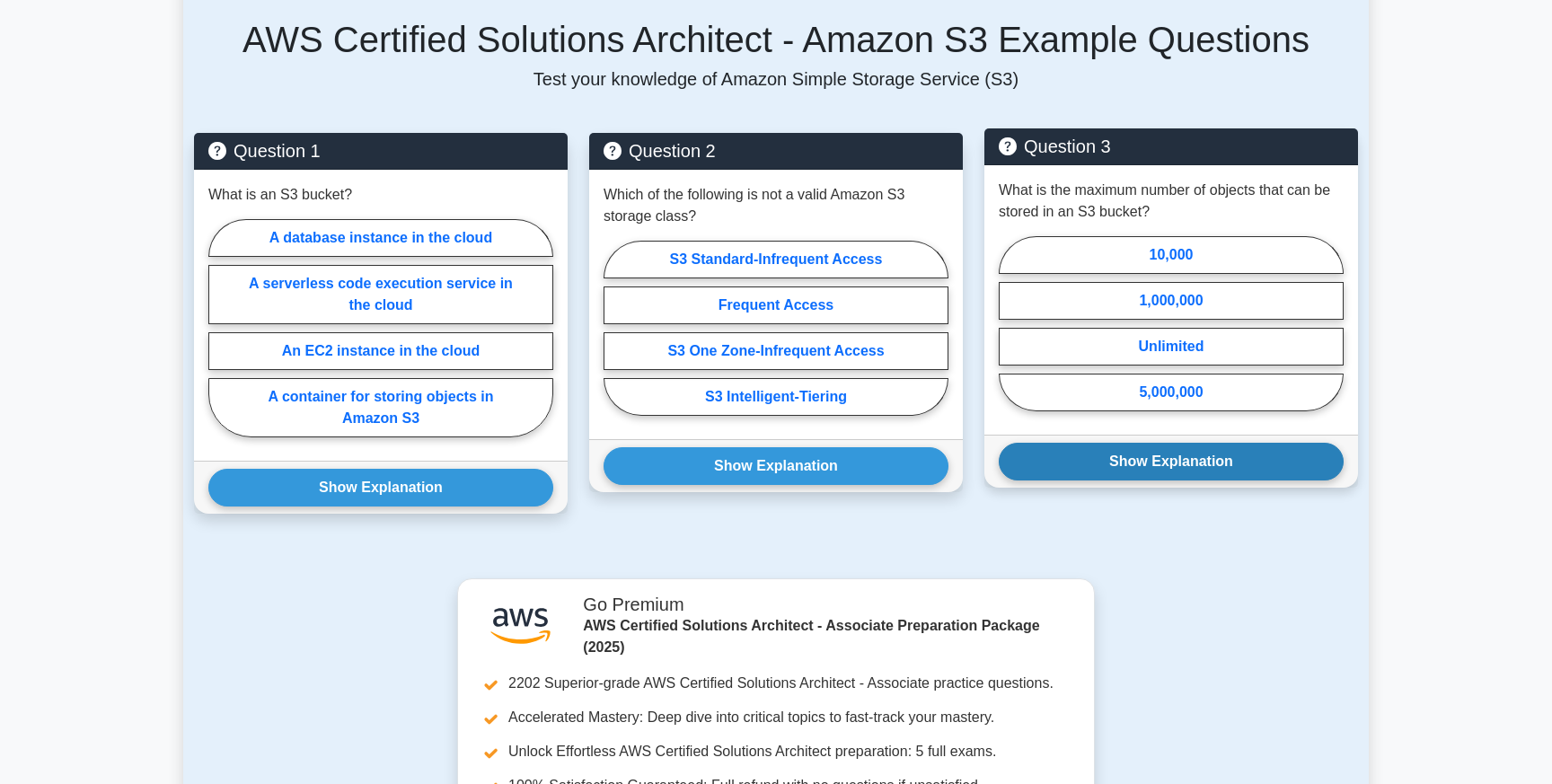
click at [1037, 444] on button "Show Explanation" at bounding box center [1170, 462] width 345 height 38
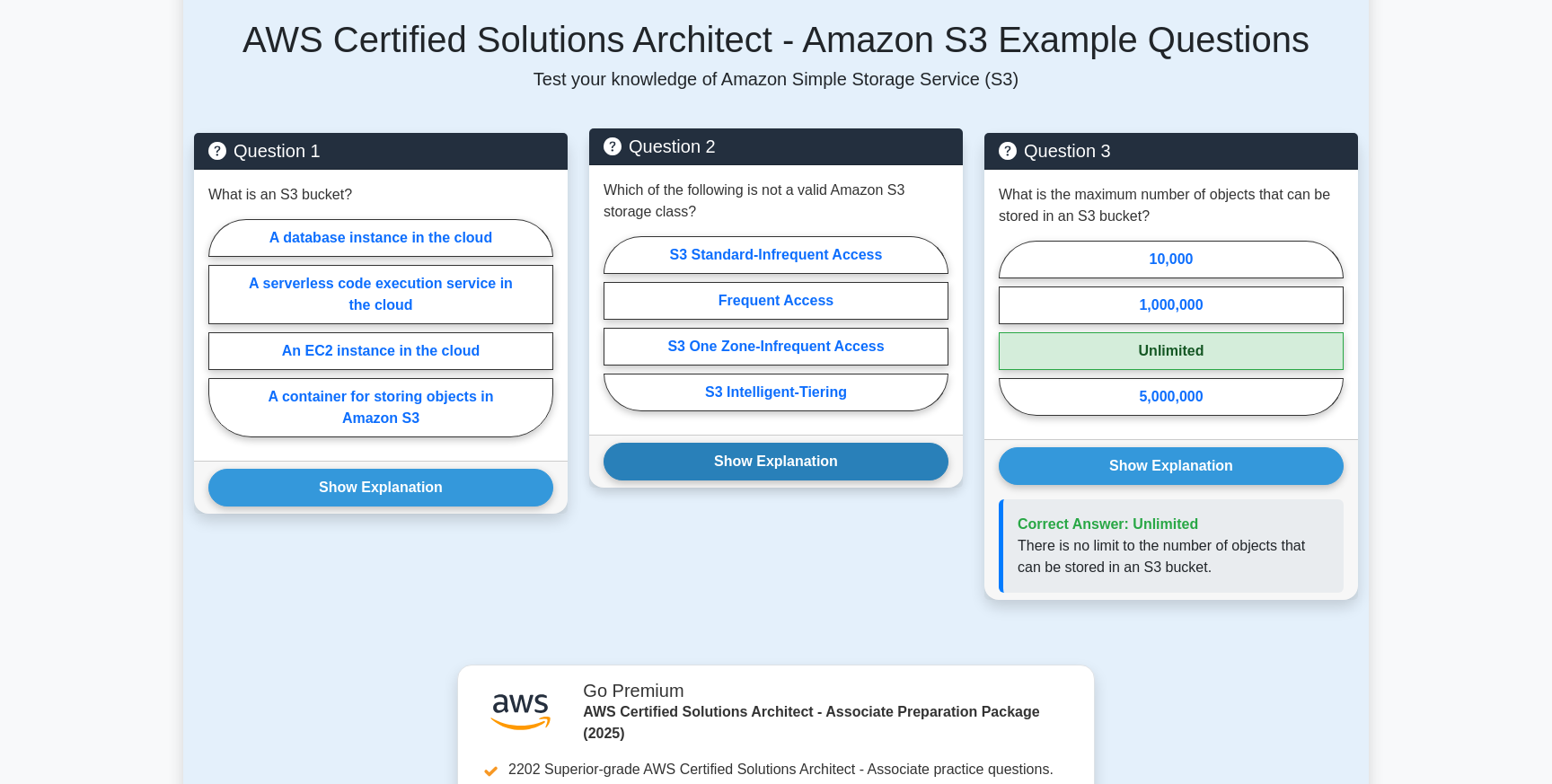
click at [818, 443] on button "Show Explanation" at bounding box center [775, 462] width 345 height 38
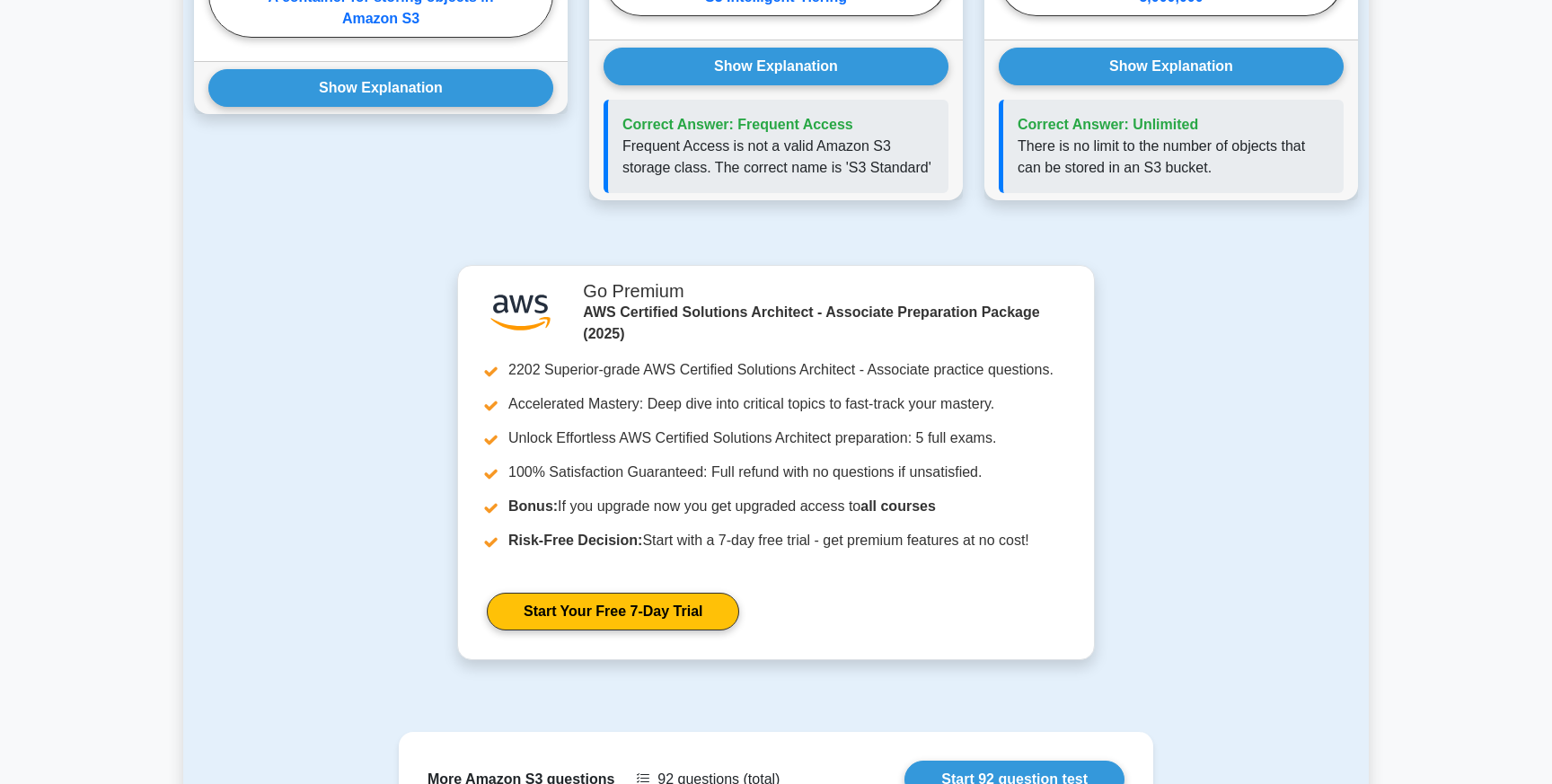
scroll to position [1828, 0]
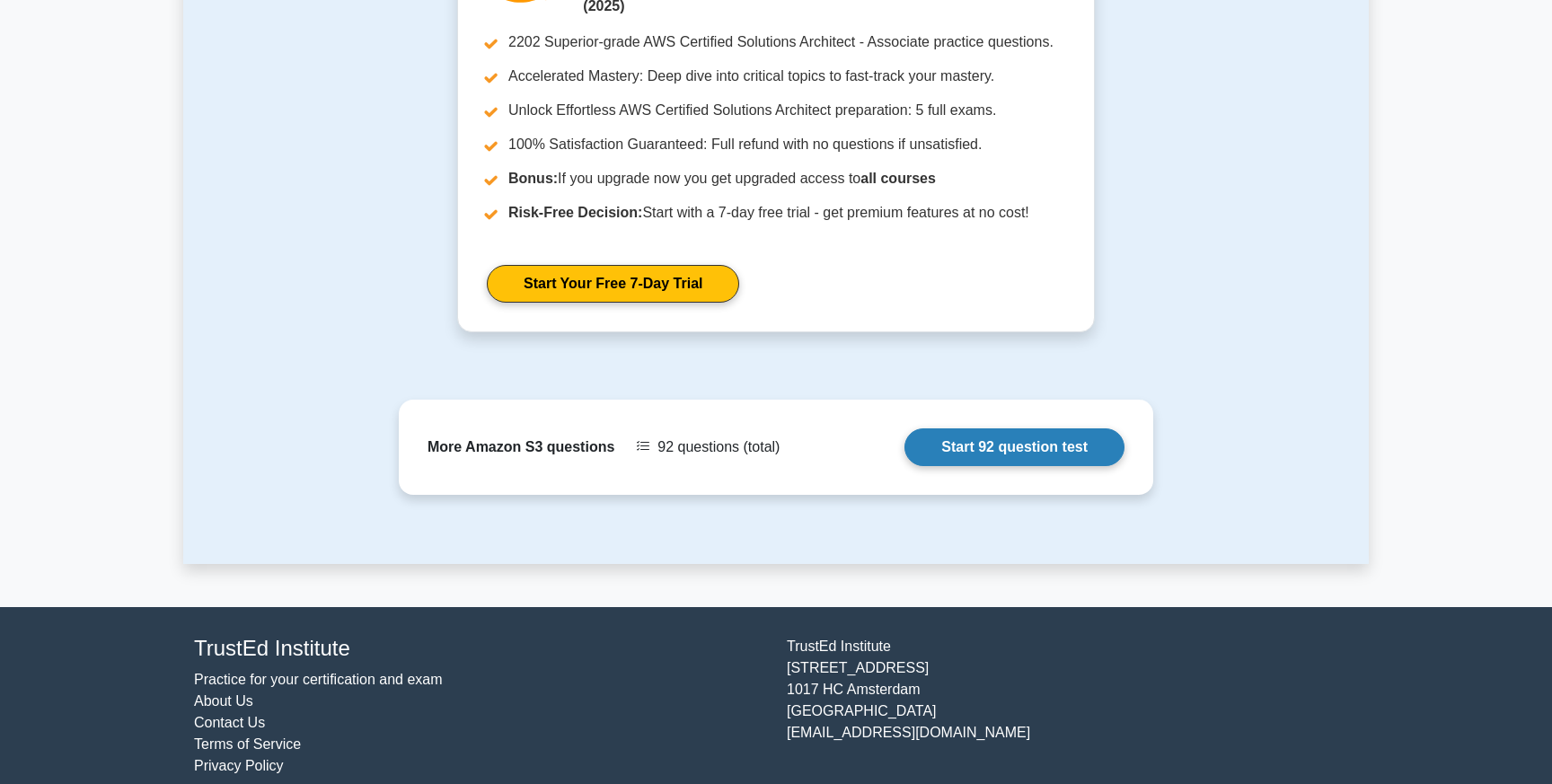
click at [941, 433] on link "Start 92 question test" at bounding box center [1014, 448] width 220 height 38
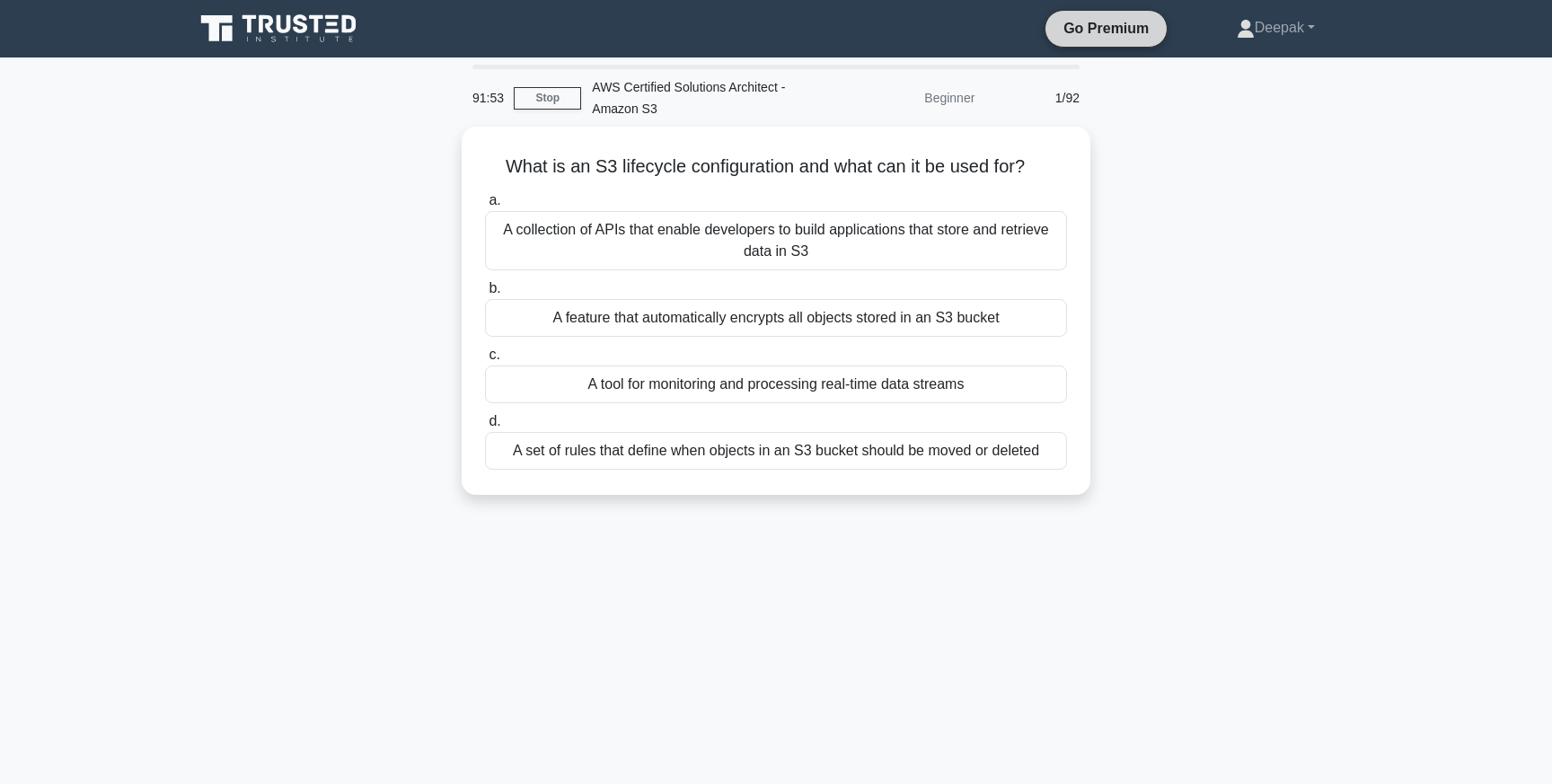
click at [1074, 33] on link "Go Premium" at bounding box center [1106, 28] width 107 height 23
